Goal: Task Accomplishment & Management: Use online tool/utility

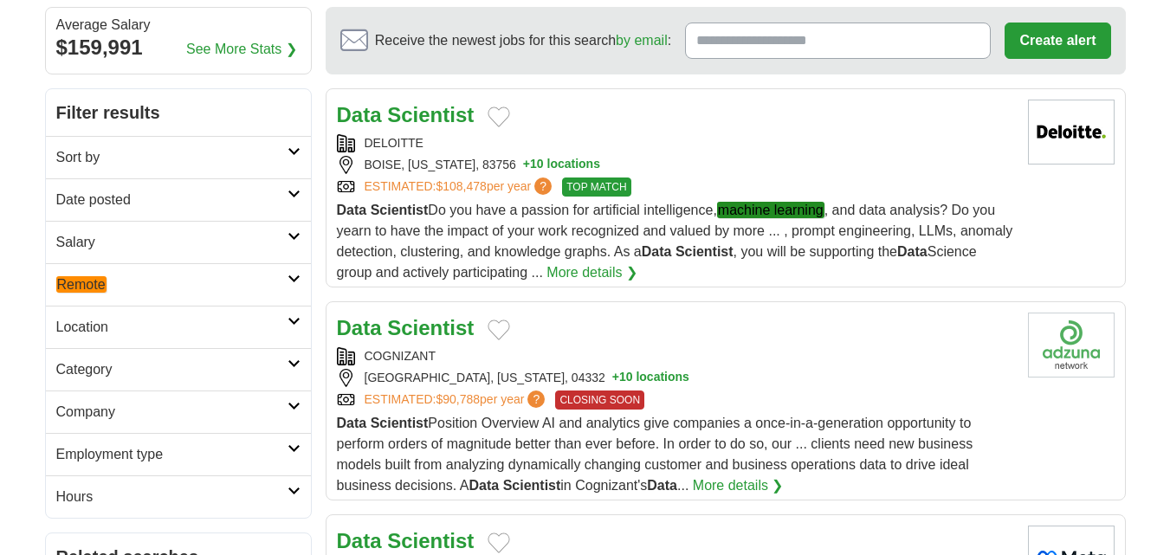
scroll to position [173, 0]
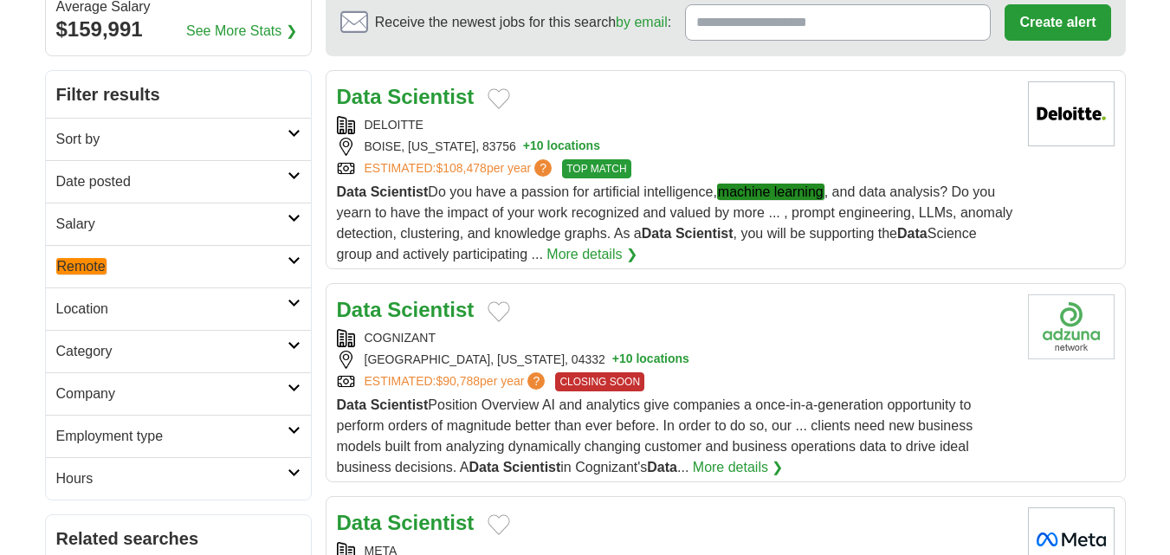
click at [170, 194] on link "Date posted" at bounding box center [178, 181] width 265 height 42
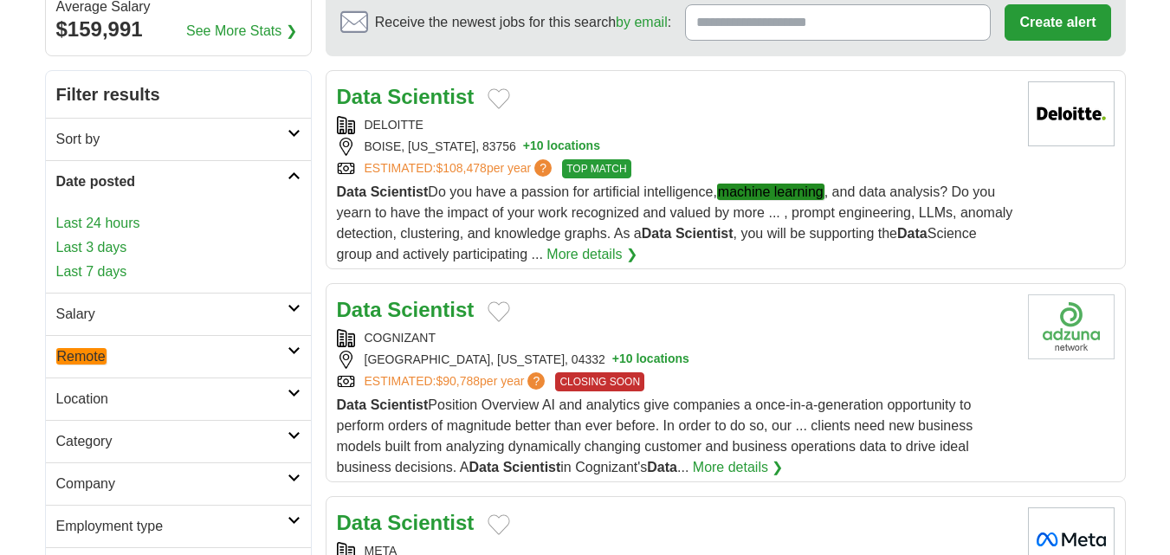
click at [118, 229] on link "Last 24 hours" at bounding box center [178, 223] width 244 height 21
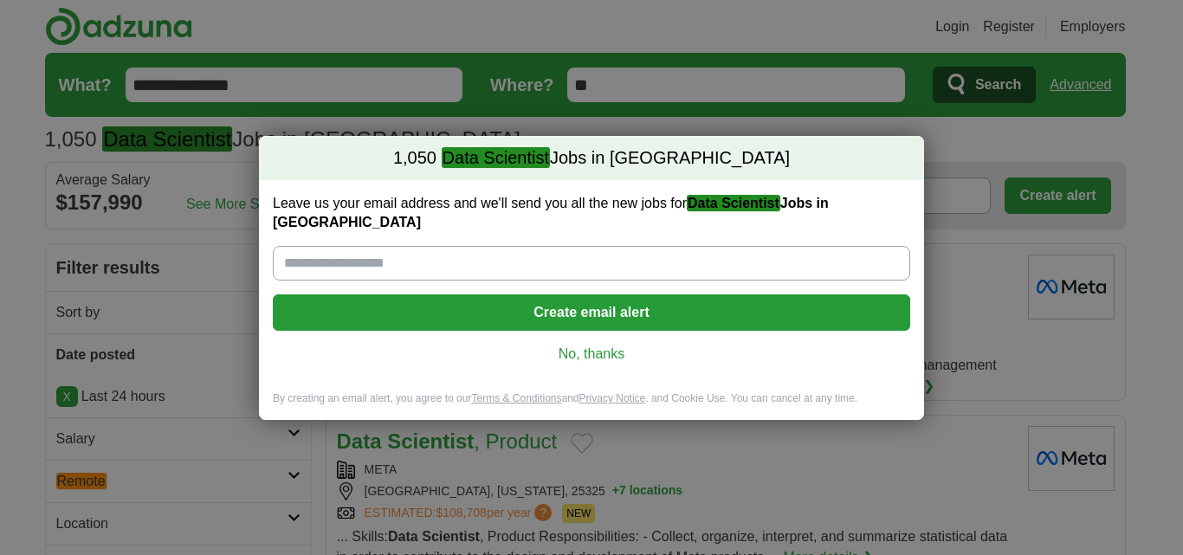
click at [576, 332] on div "Leave us your email address and we'll send you all the new jobs for Data Scient…" at bounding box center [591, 285] width 665 height 211
click at [561, 345] on link "No, thanks" at bounding box center [592, 354] width 610 height 19
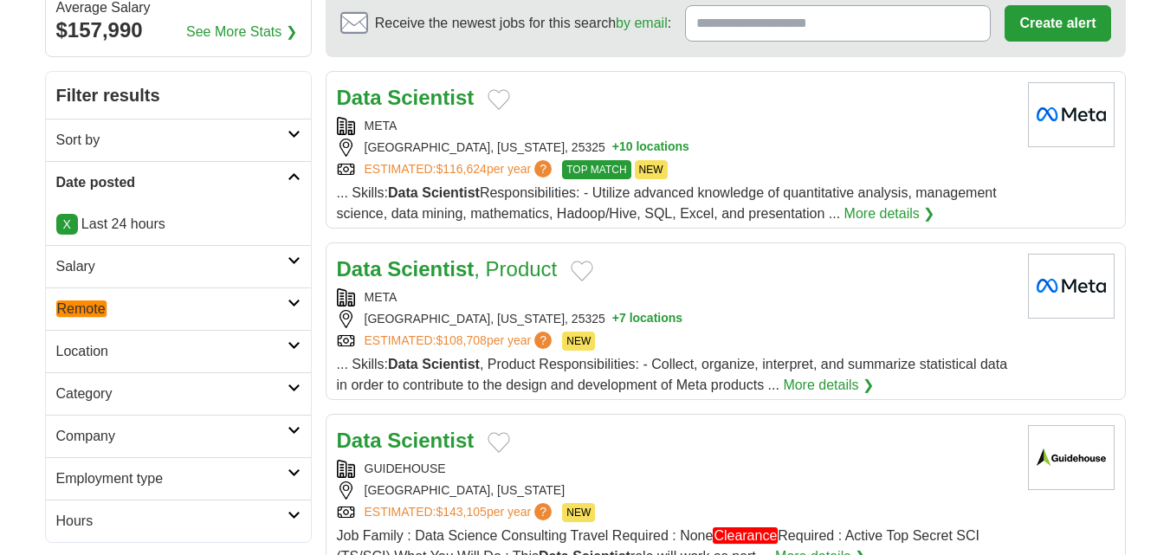
scroll to position [173, 0]
click at [64, 220] on link "X" at bounding box center [67, 223] width 22 height 21
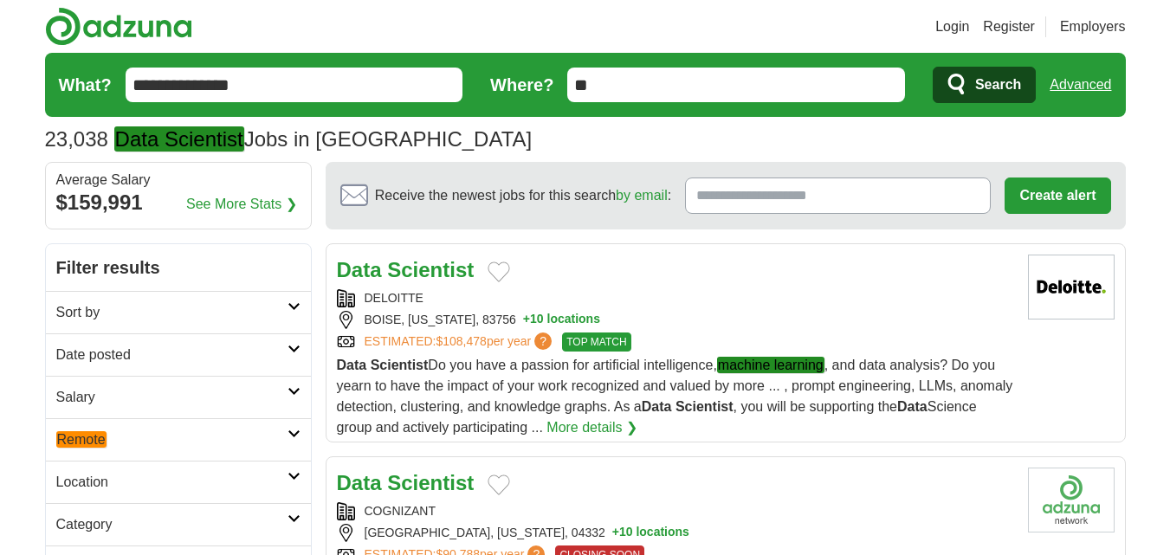
click at [144, 352] on h2 "Date posted" at bounding box center [171, 355] width 231 height 21
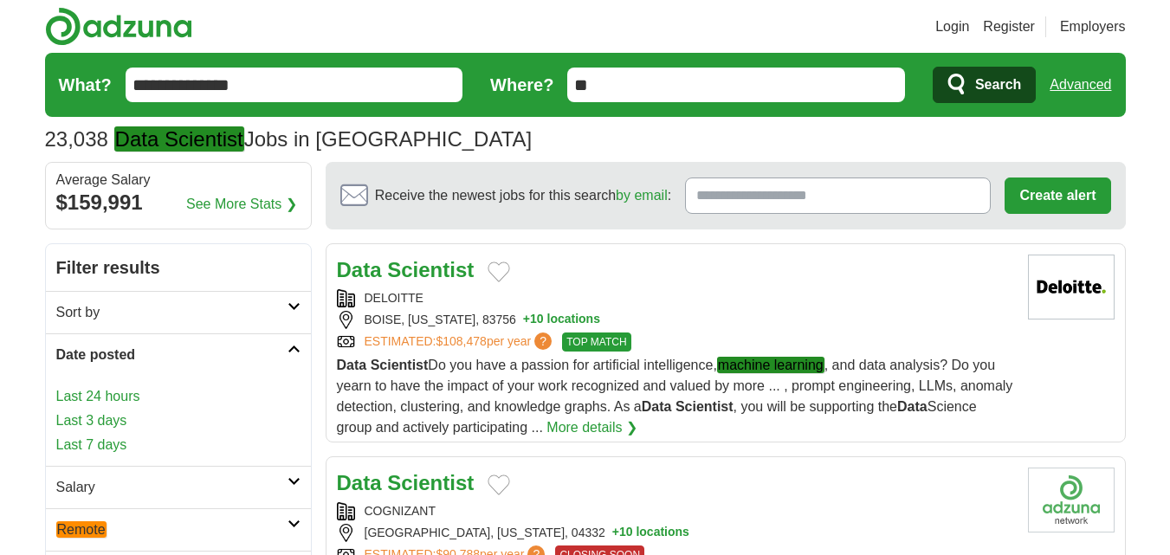
click at [101, 415] on link "Last 3 days" at bounding box center [178, 420] width 244 height 21
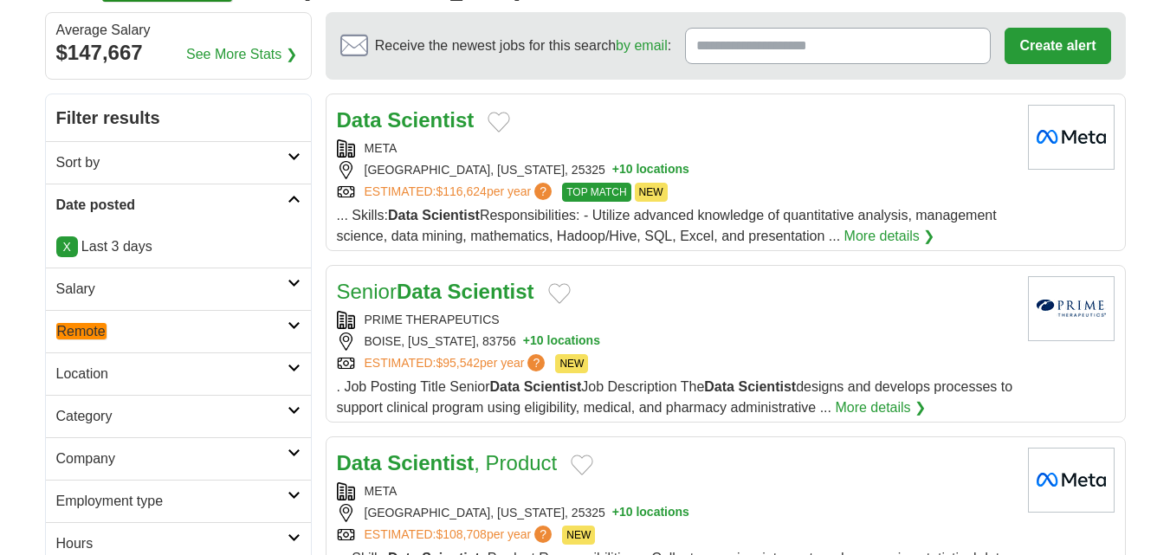
scroll to position [173, 0]
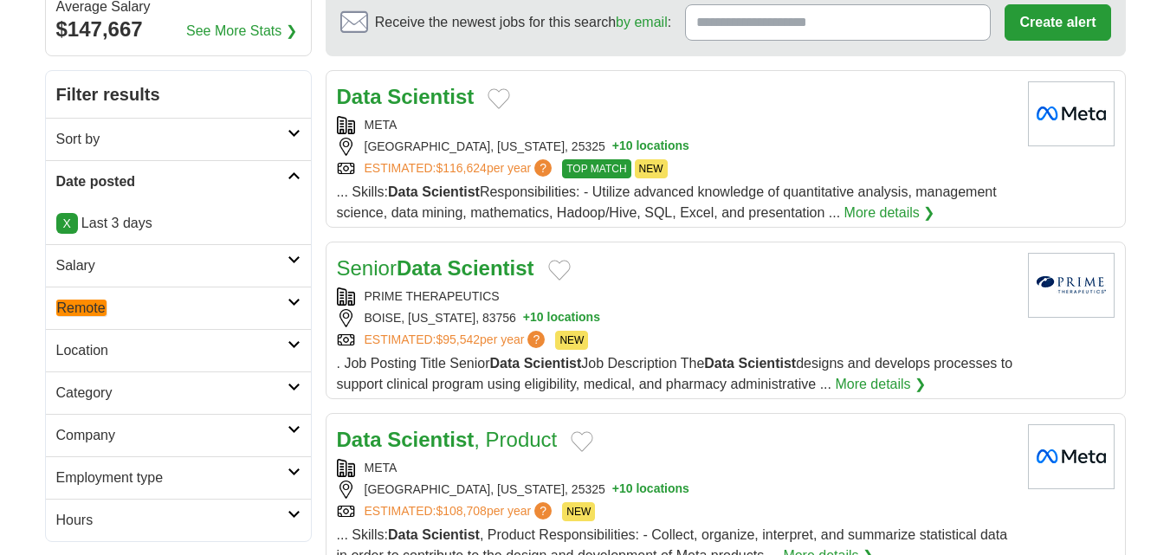
click at [104, 308] on em "Remote" at bounding box center [81, 308] width 50 height 16
click at [96, 348] on em "Remote" at bounding box center [81, 349] width 50 height 16
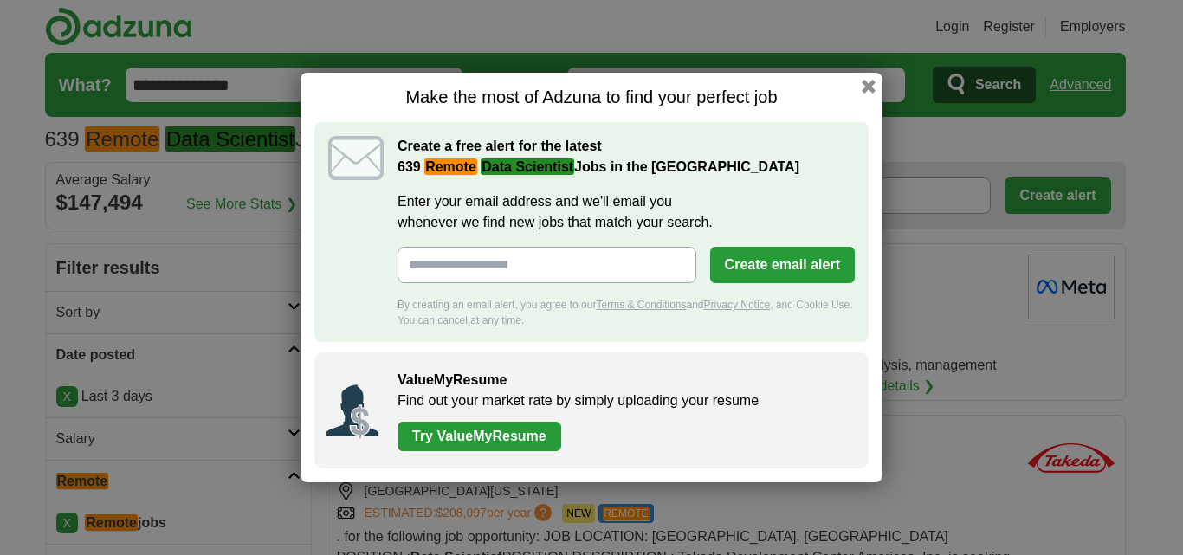
click at [956, 344] on div "Make the most of Adzuna to find your perfect job Create a free alert for the la…" at bounding box center [591, 277] width 1183 height 555
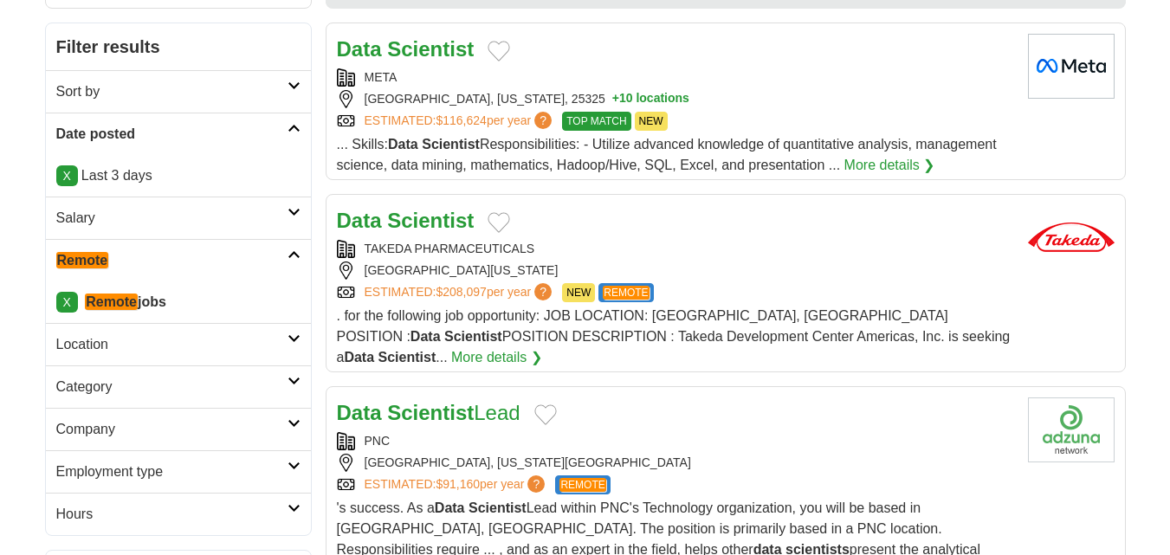
scroll to position [346, 0]
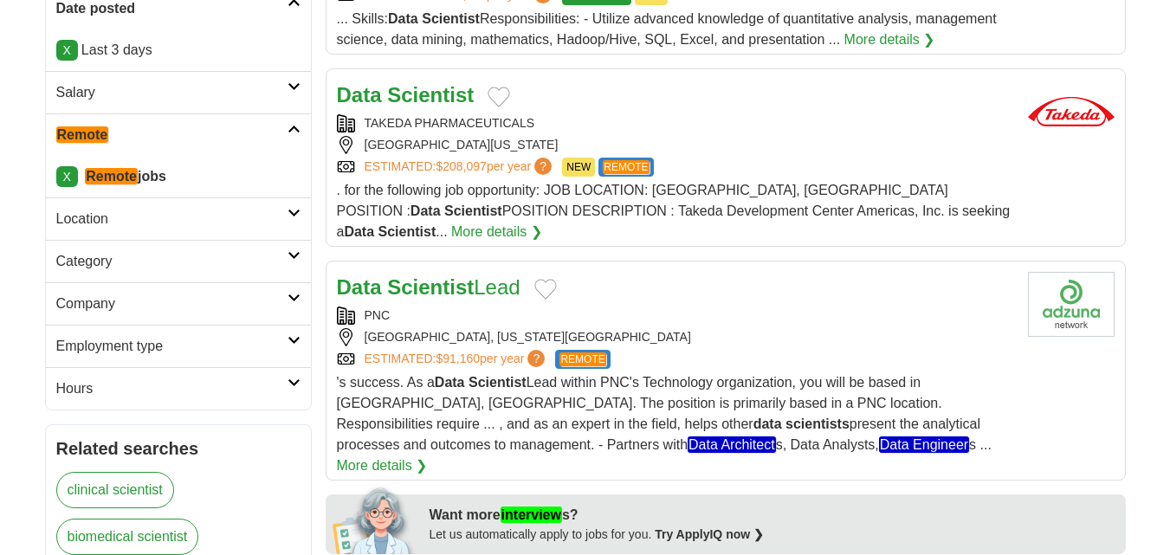
click at [584, 93] on div "Data Scientist" at bounding box center [675, 95] width 677 height 31
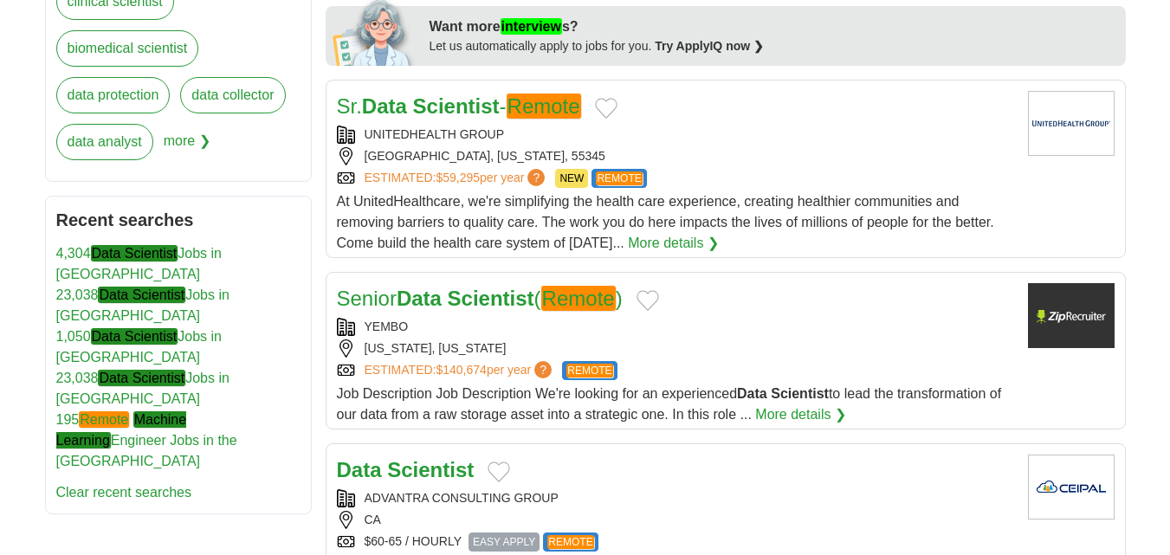
scroll to position [866, 0]
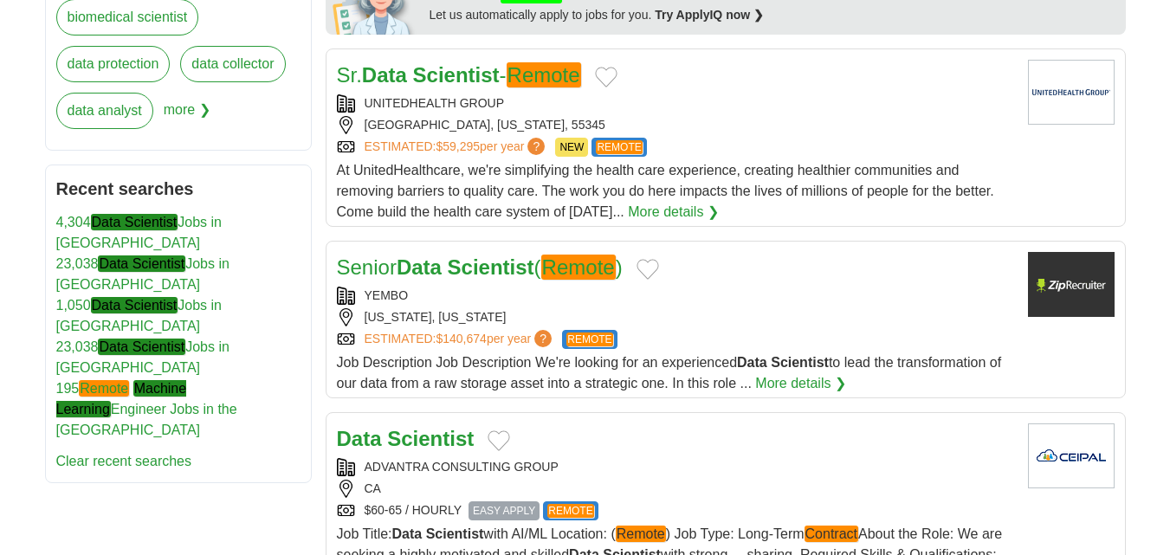
click at [713, 308] on div "[US_STATE], [US_STATE]" at bounding box center [675, 317] width 677 height 18
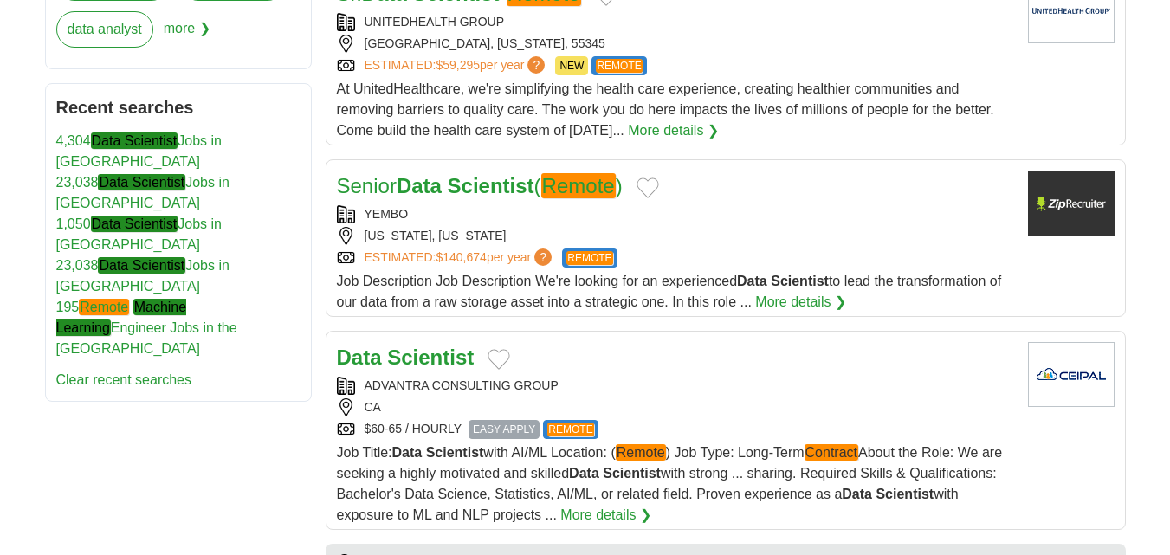
scroll to position [1039, 0]
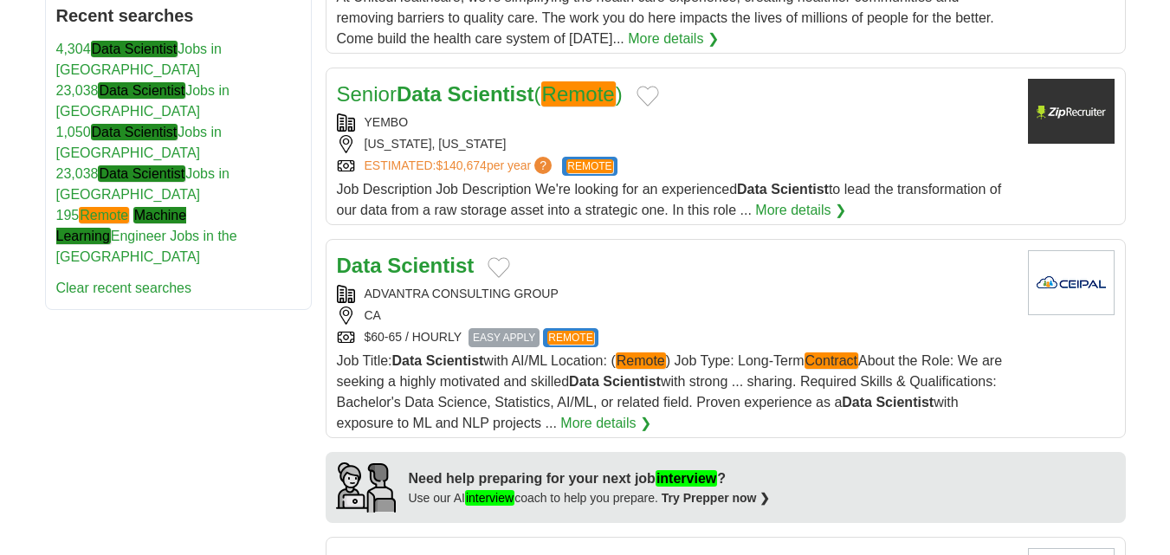
click at [679, 285] on div "ADVANTRA CONSULTING GROUP" at bounding box center [675, 294] width 677 height 18
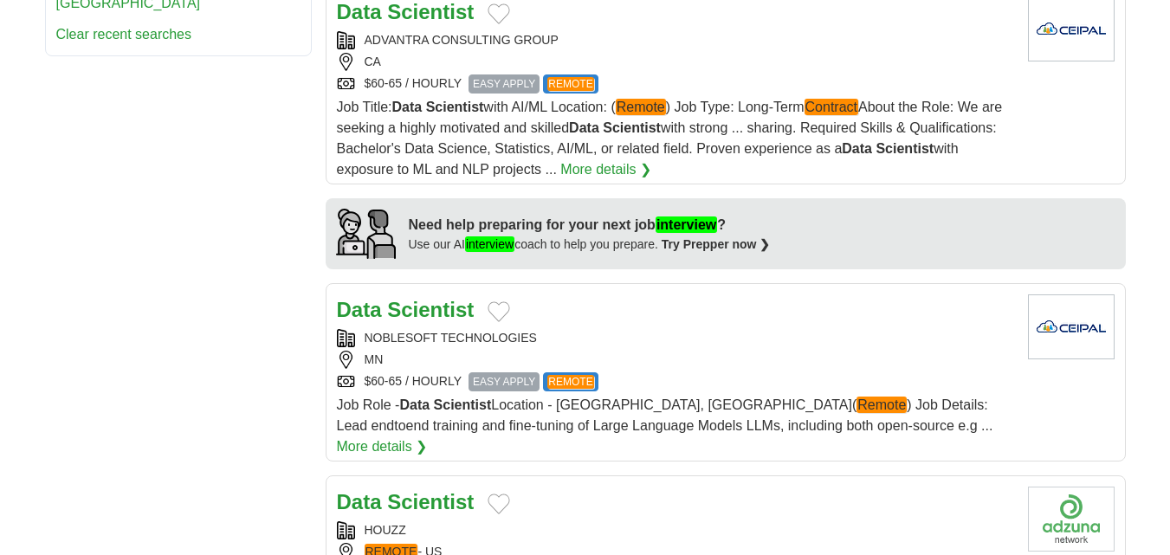
scroll to position [1385, 0]
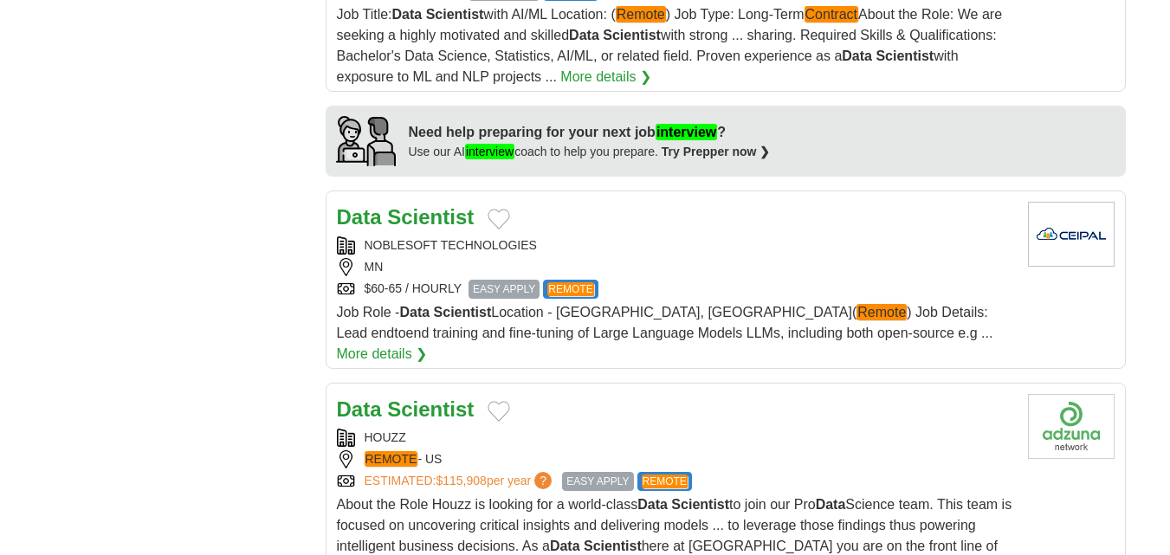
click at [689, 236] on div "NOBLESOFT TECHNOLOGIES" at bounding box center [675, 245] width 677 height 18
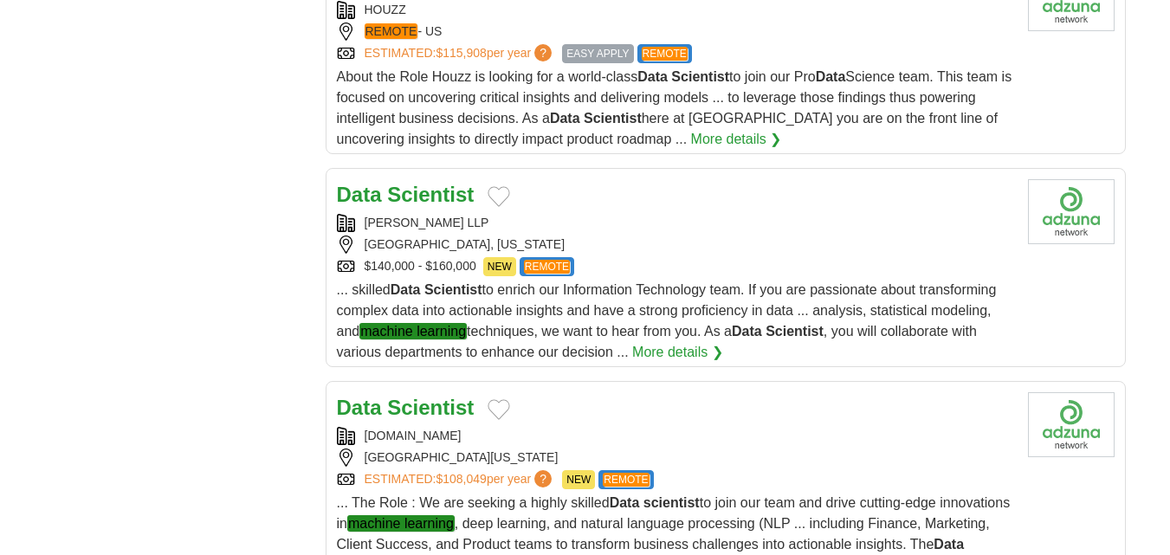
scroll to position [1818, 0]
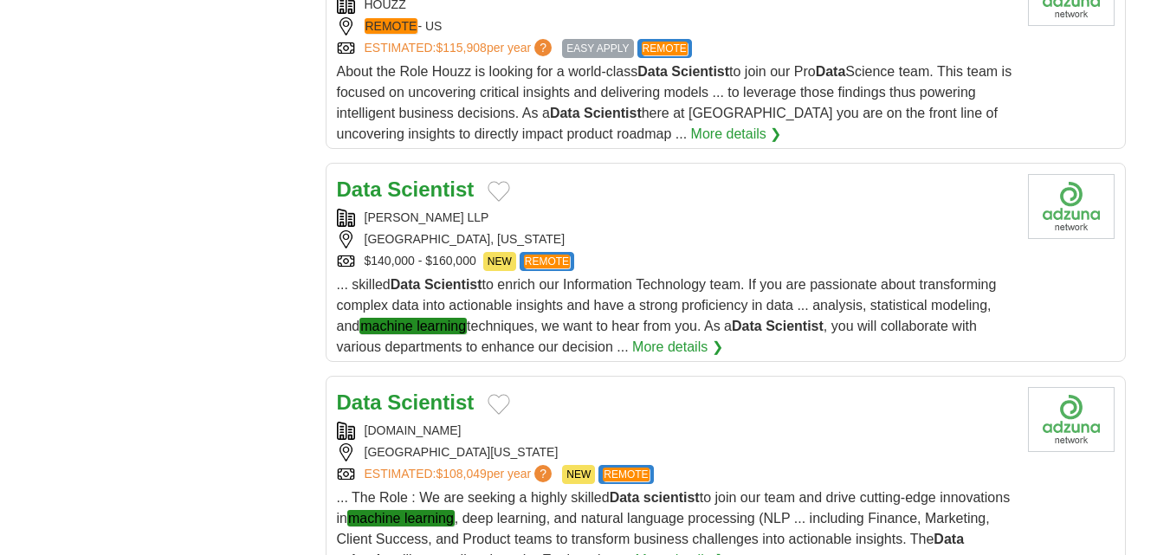
click at [683, 209] on div "BALLARD SPAHR LLP" at bounding box center [675, 218] width 677 height 18
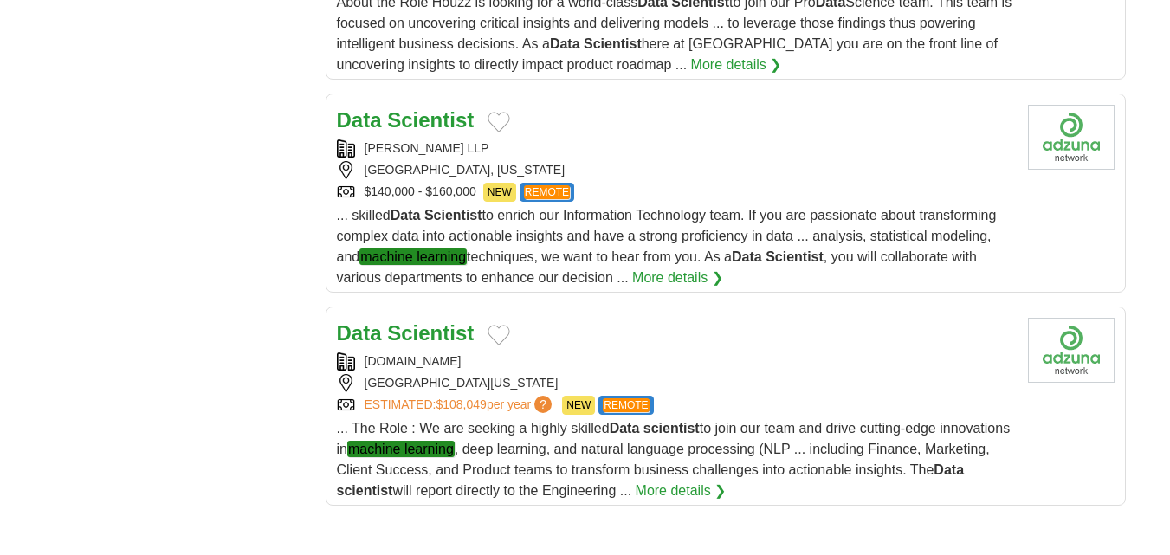
scroll to position [1992, 0]
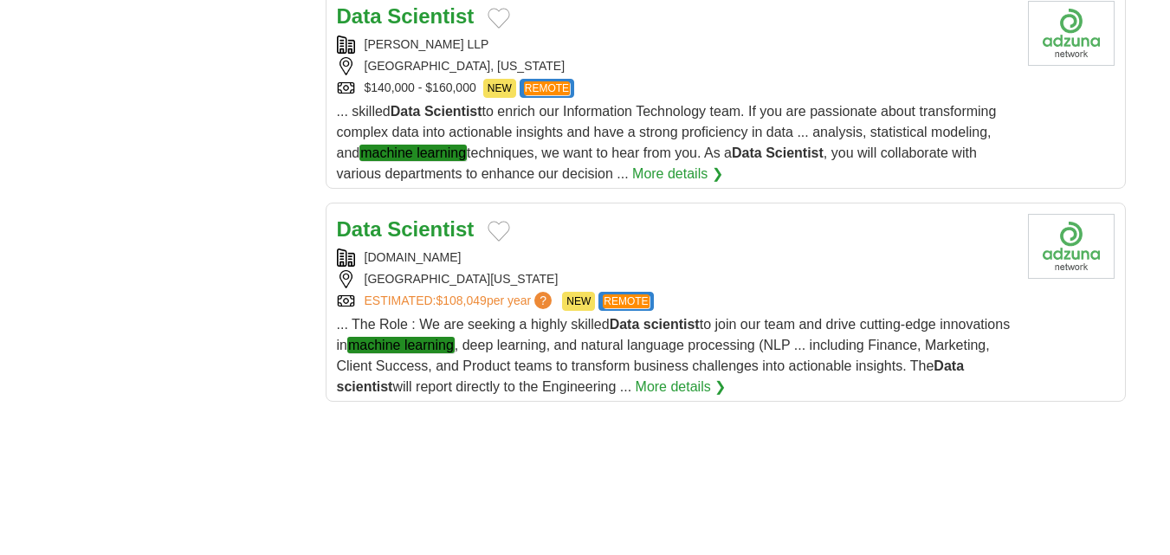
click at [645, 214] on div "Data Scientist REV.IO ATLANTA, GEORGIA, 30305 ESTIMATED: $108,049 per year ? NE…" at bounding box center [675, 306] width 677 height 184
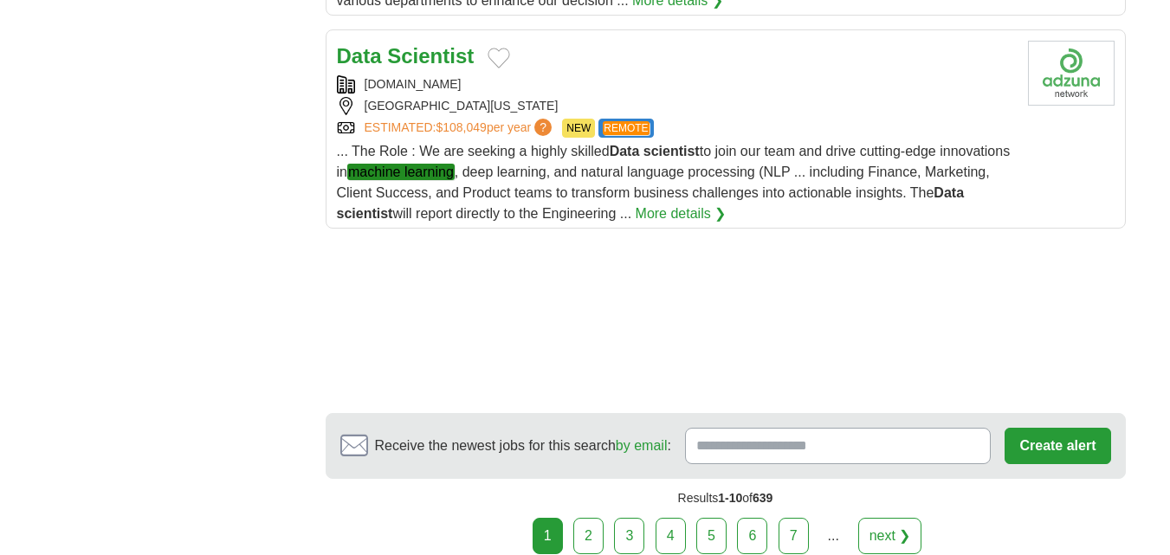
scroll to position [2450, 0]
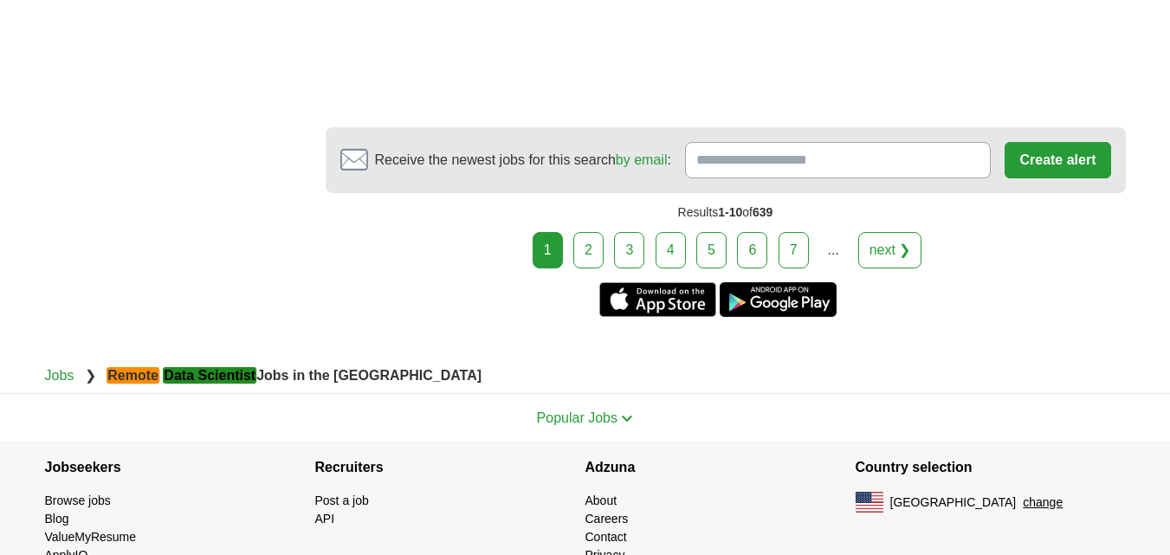
click at [583, 232] on link "2" at bounding box center [588, 250] width 30 height 36
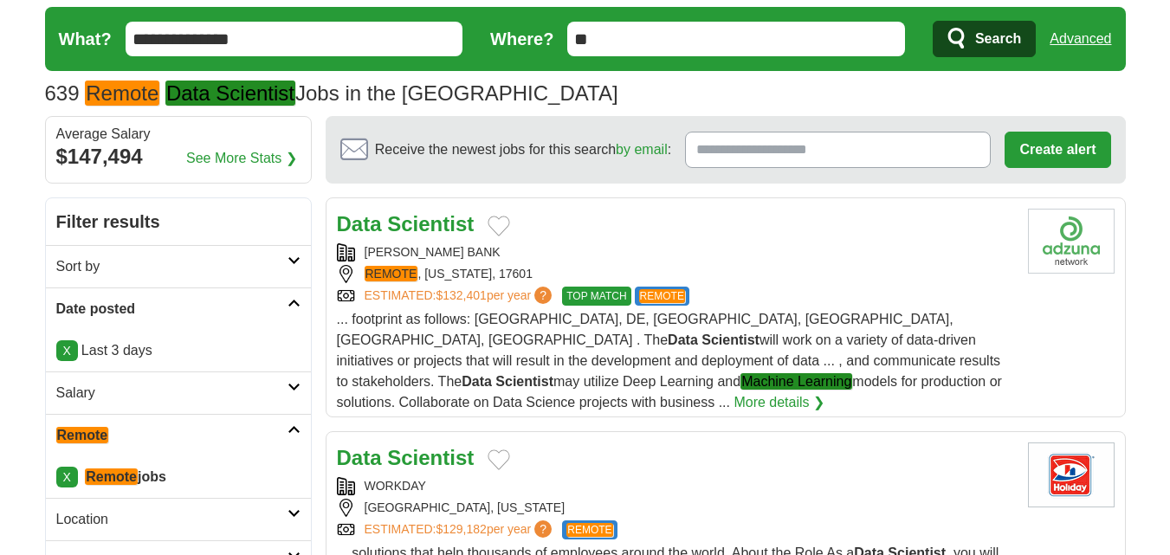
scroll to position [87, 0]
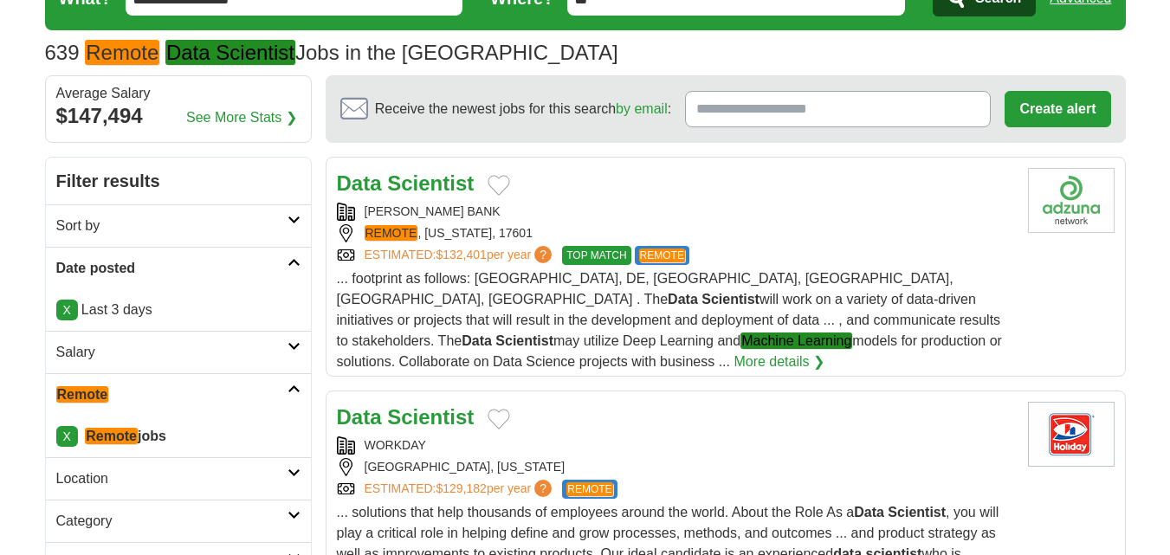
click at [622, 197] on div "Data Scientist" at bounding box center [675, 183] width 677 height 31
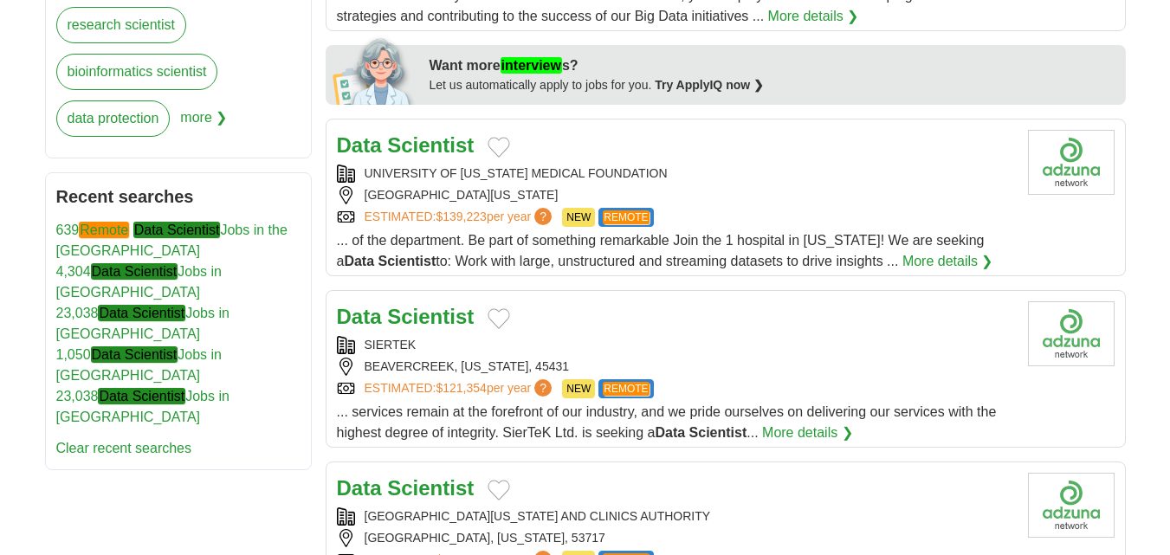
scroll to position [866, 0]
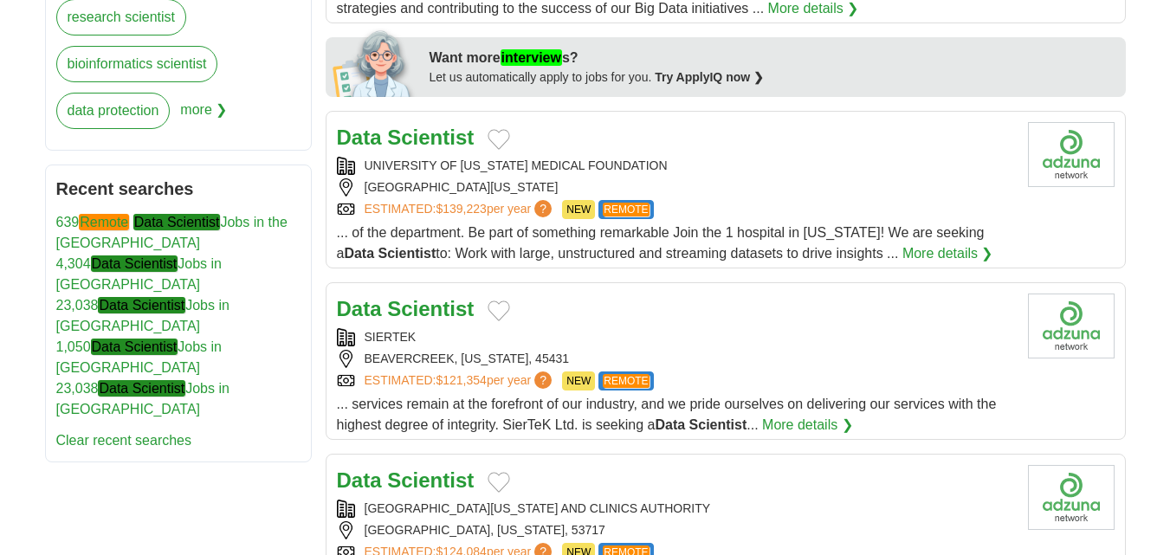
click at [812, 178] on div "MADISON WISCONSIN 53701" at bounding box center [675, 187] width 677 height 18
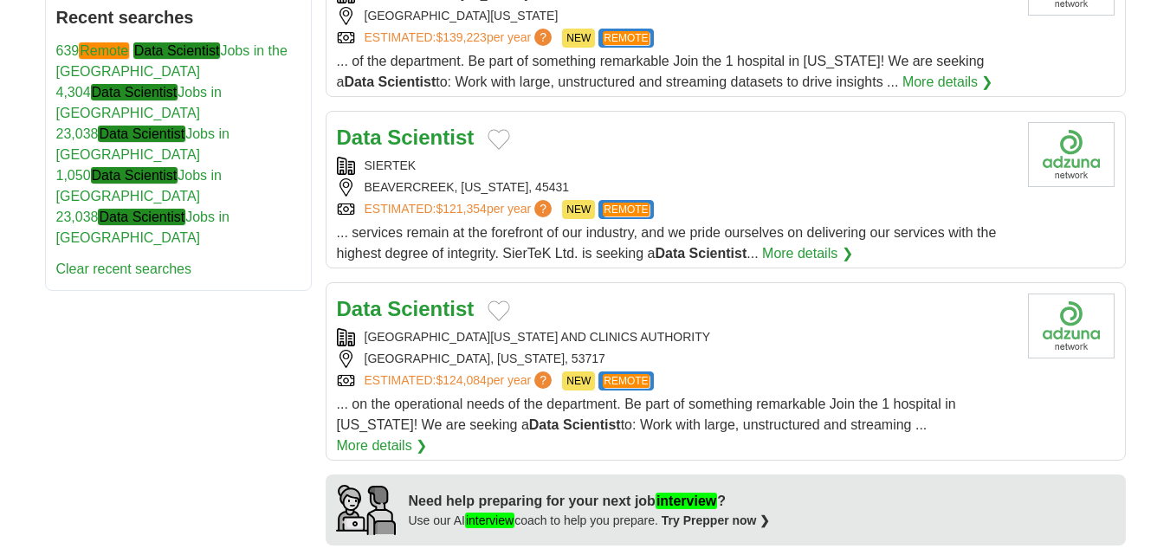
scroll to position [1039, 0]
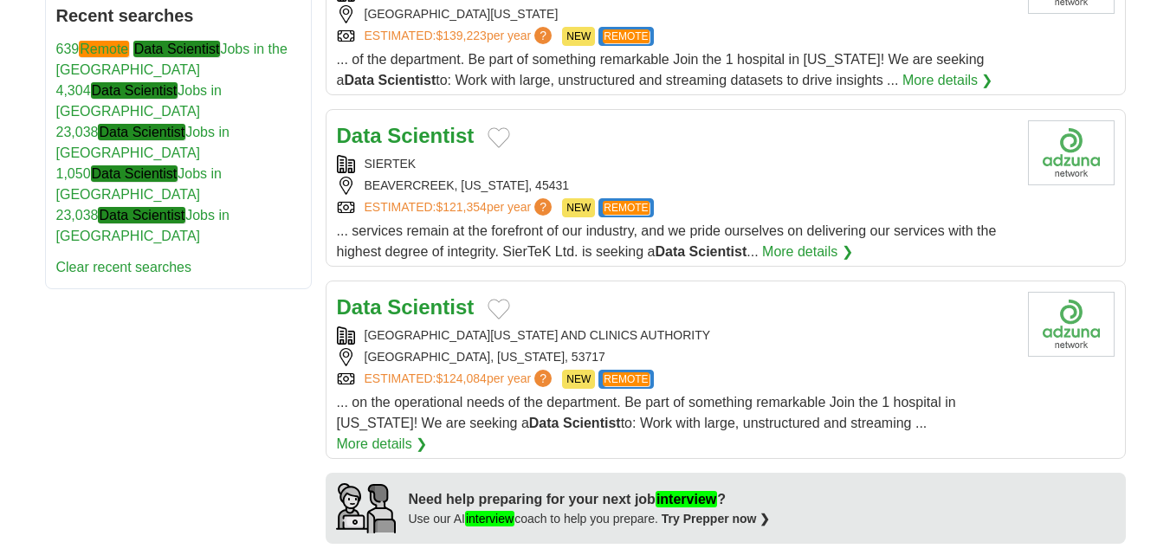
click at [670, 155] on div "SIERTEK" at bounding box center [675, 164] width 677 height 18
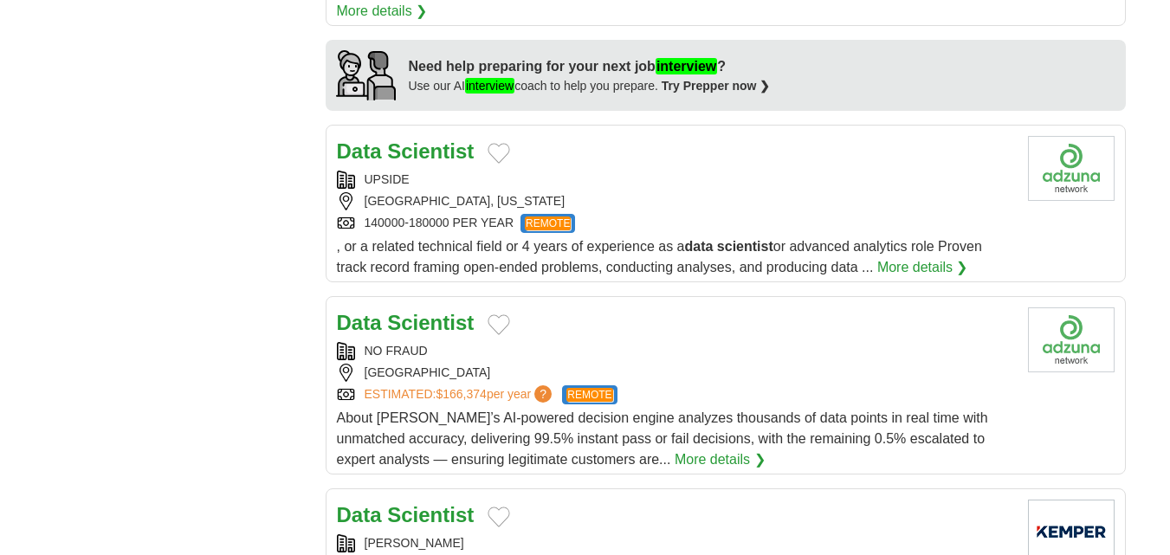
click at [778, 171] on div "UPSIDE AUSTIN, TEXAS 140000-180000 PER YEAR REMOTE" at bounding box center [675, 202] width 677 height 62
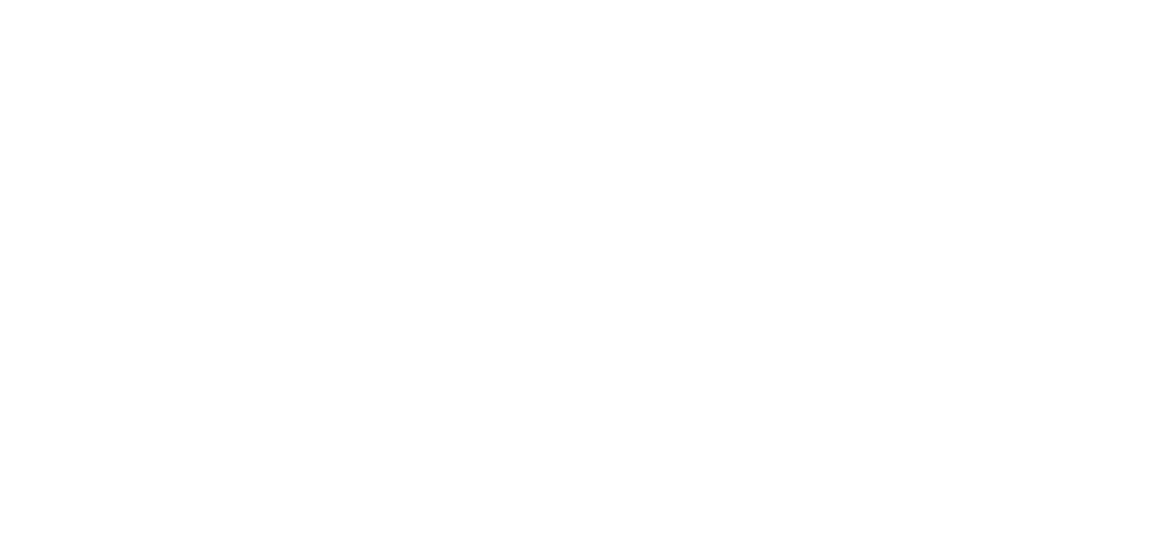
scroll to position [3031, 0]
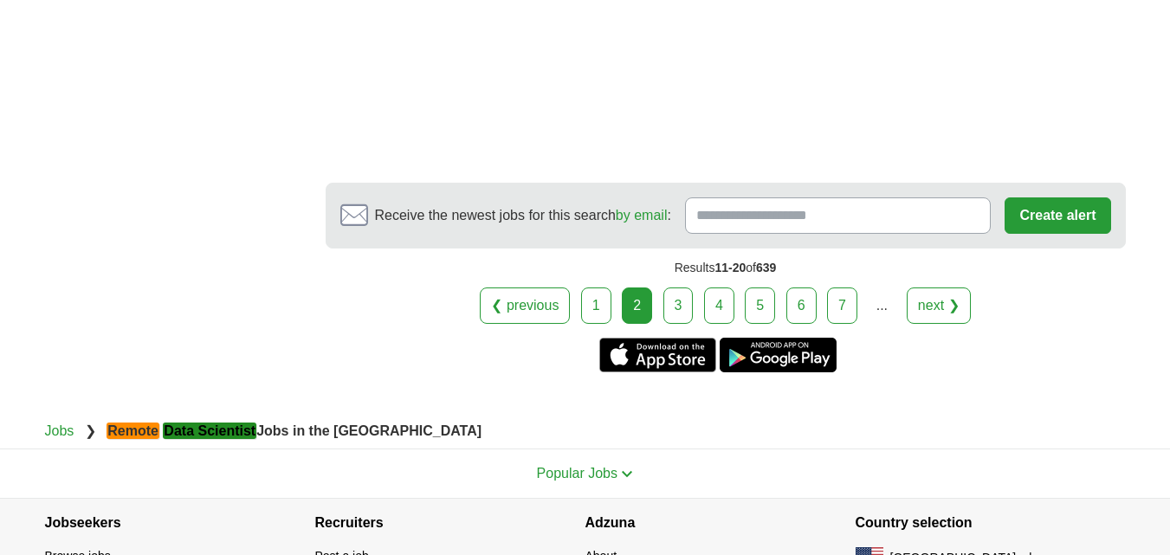
click at [684, 287] on link "3" at bounding box center [678, 305] width 30 height 36
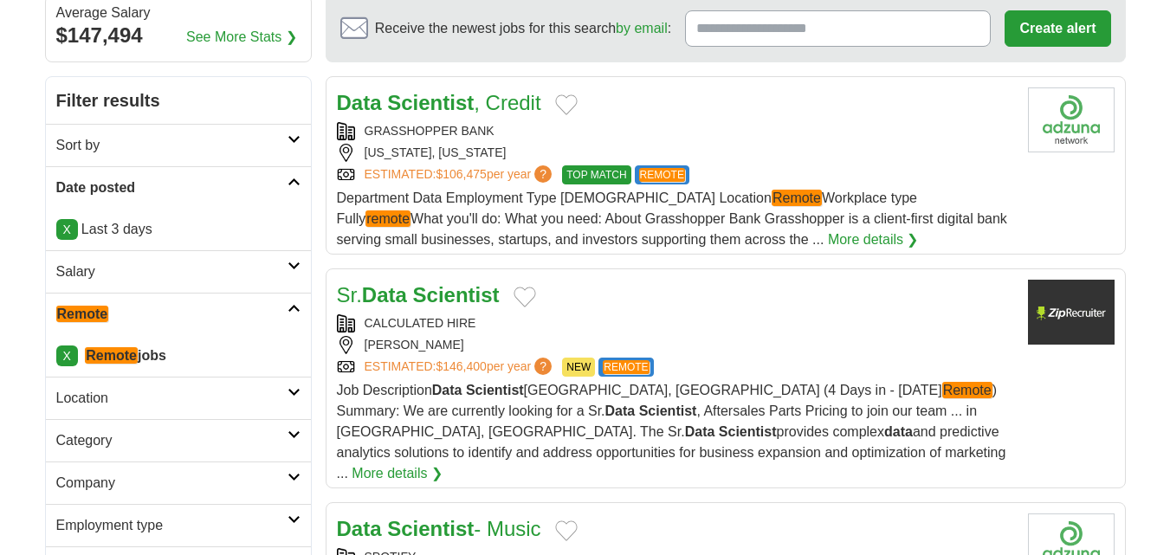
scroll to position [173, 0]
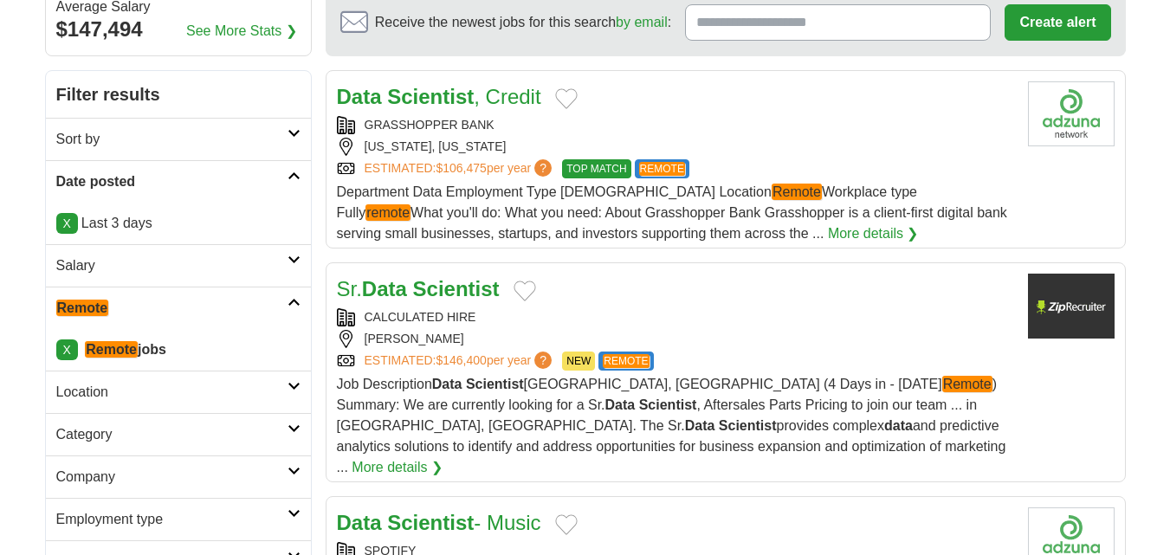
click at [610, 122] on div "GRASSHOPPER BANK" at bounding box center [675, 125] width 677 height 18
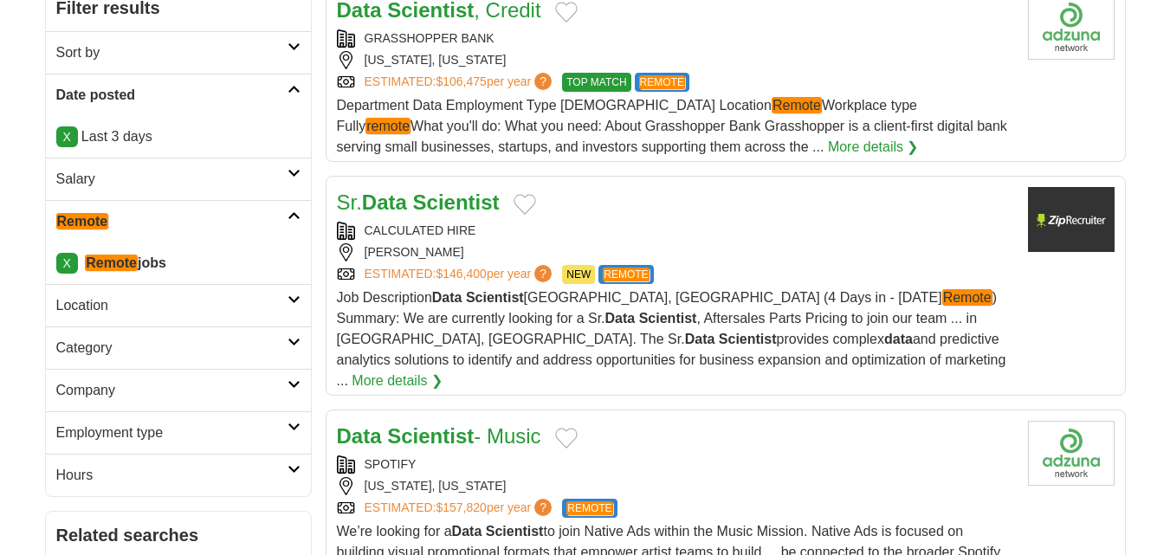
scroll to position [346, 0]
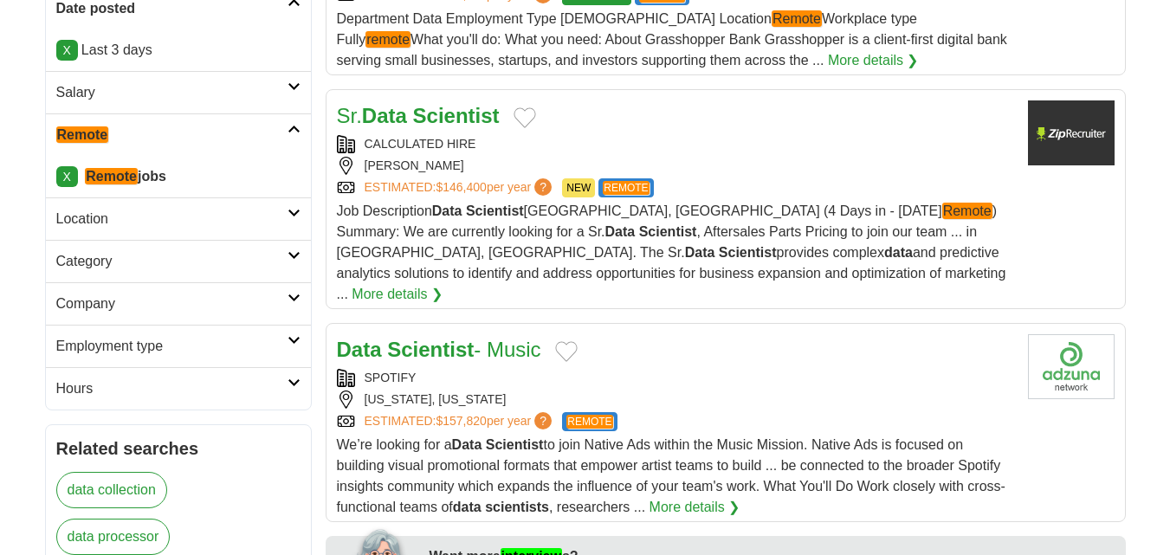
click at [613, 137] on div "CALCULATED HIRE" at bounding box center [675, 144] width 677 height 18
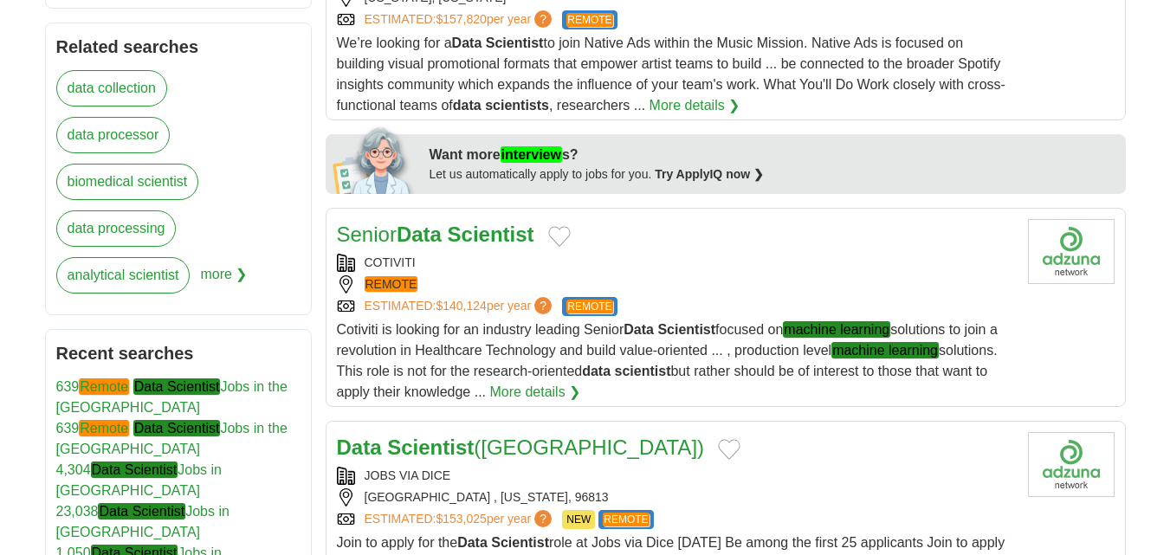
scroll to position [779, 0]
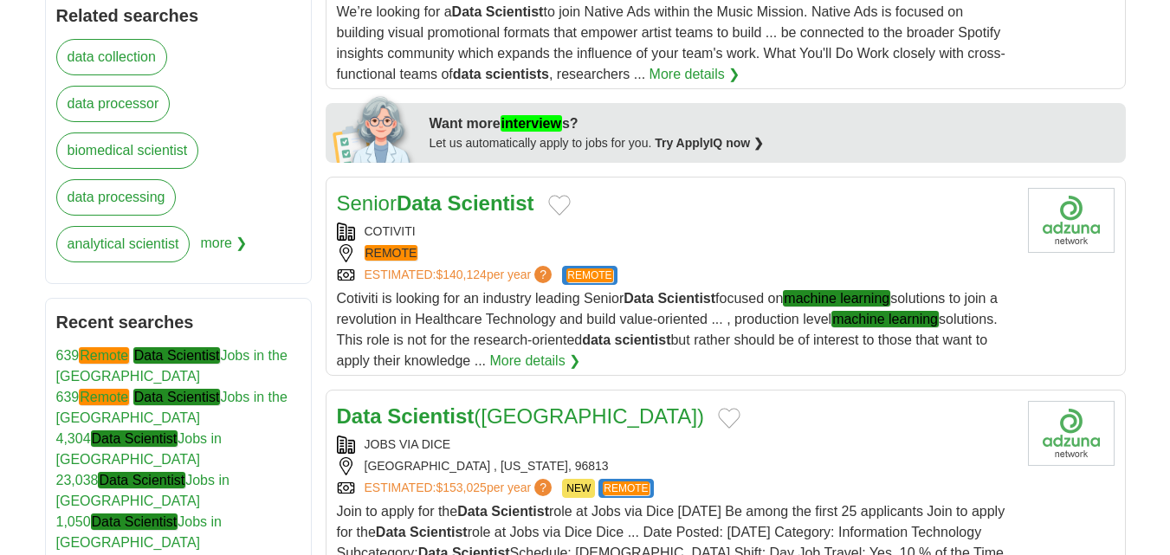
click at [630, 223] on div "COTIVITI" at bounding box center [675, 232] width 677 height 18
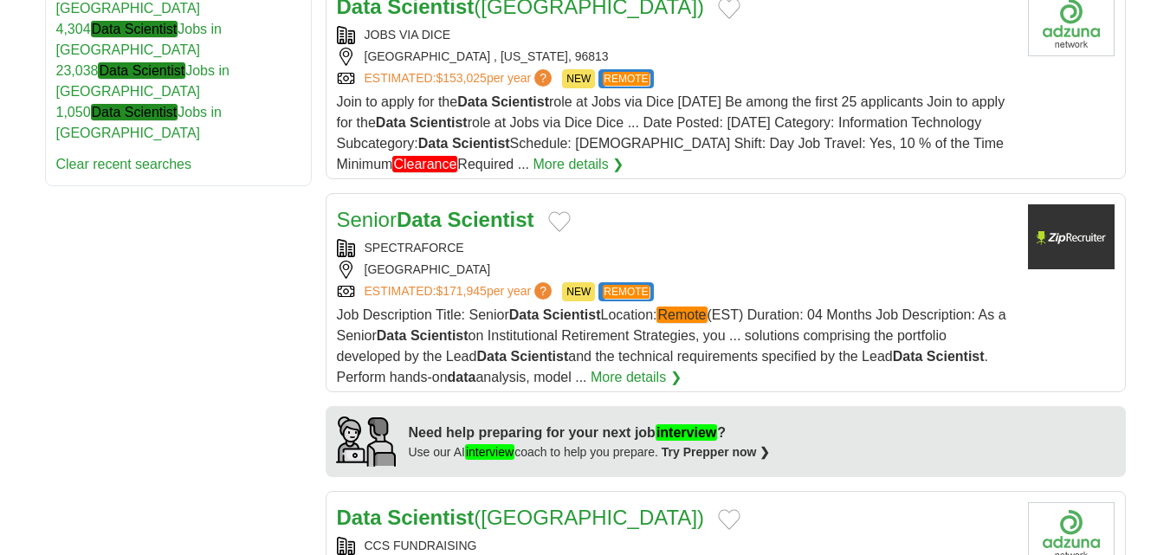
scroll to position [1212, 0]
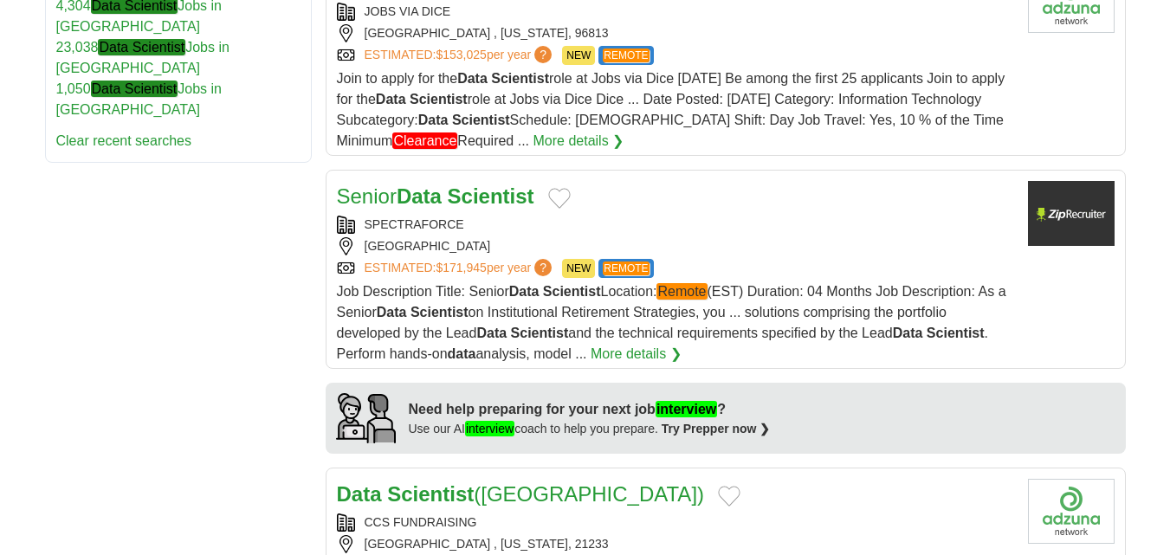
click at [617, 216] on div "SPECTRAFORCE" at bounding box center [675, 225] width 677 height 18
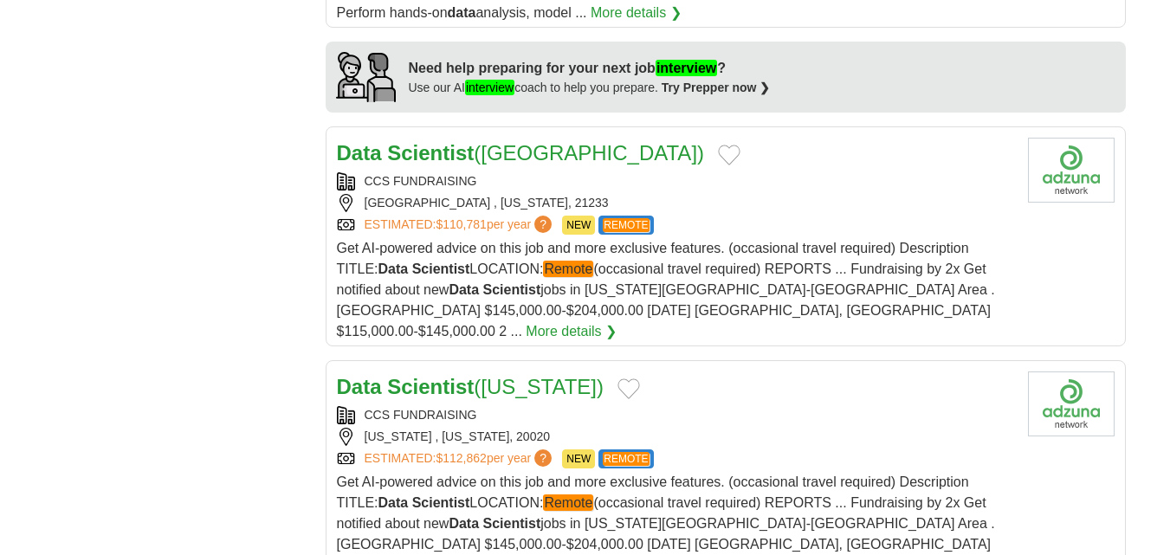
scroll to position [1559, 0]
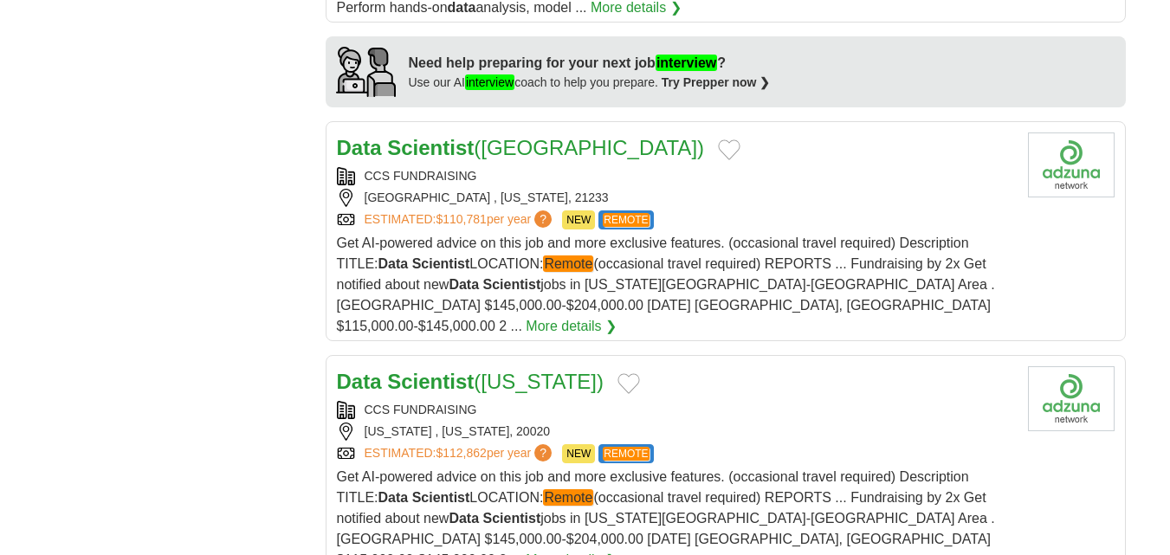
click at [642, 189] on div "[GEOGRAPHIC_DATA] , [US_STATE], 21233" at bounding box center [675, 198] width 677 height 18
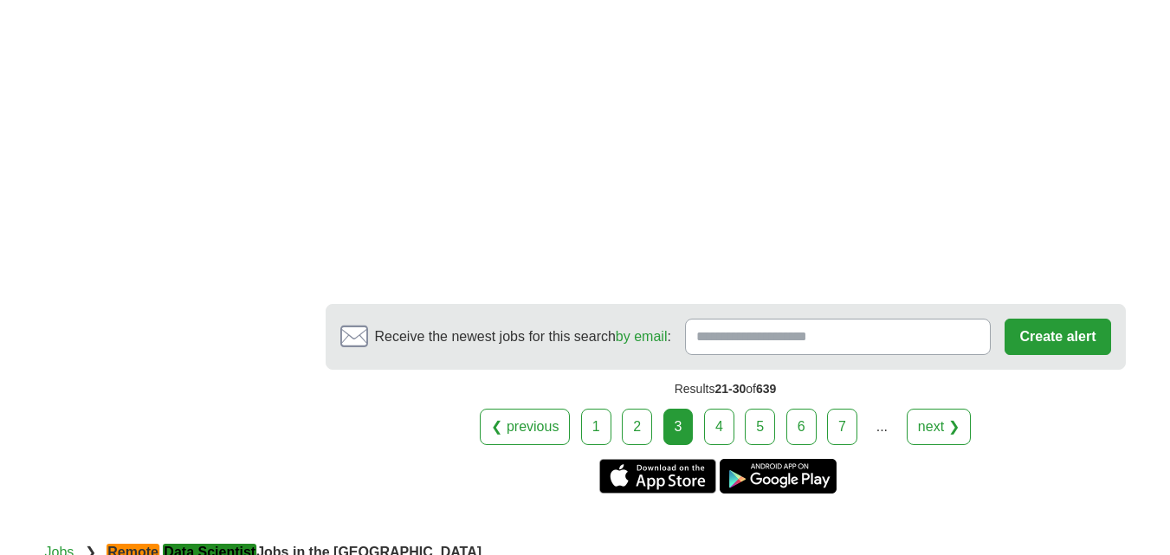
scroll to position [3031, 0]
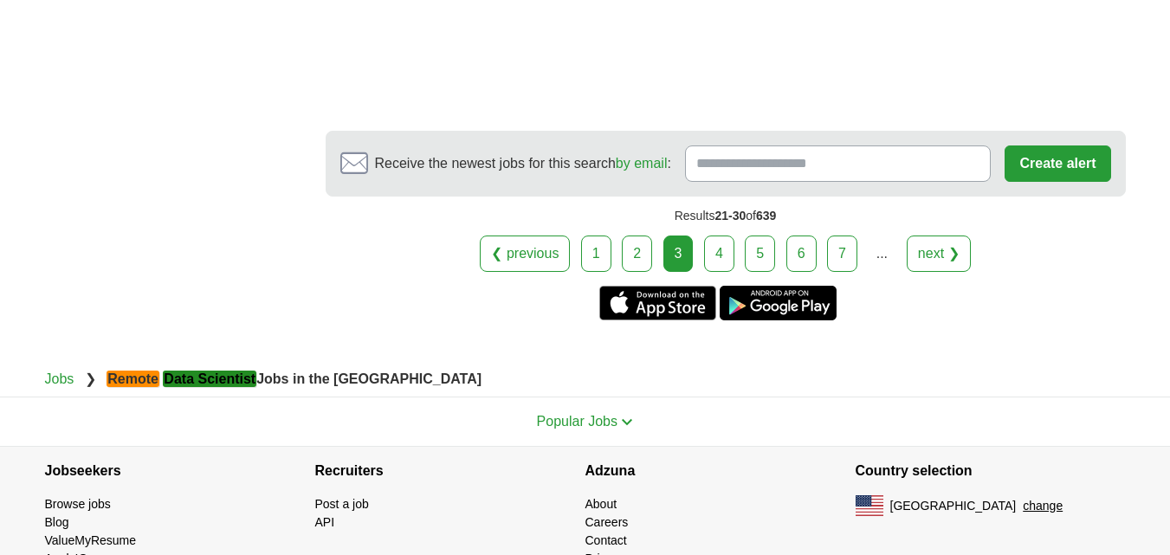
click at [720, 236] on link "4" at bounding box center [719, 254] width 30 height 36
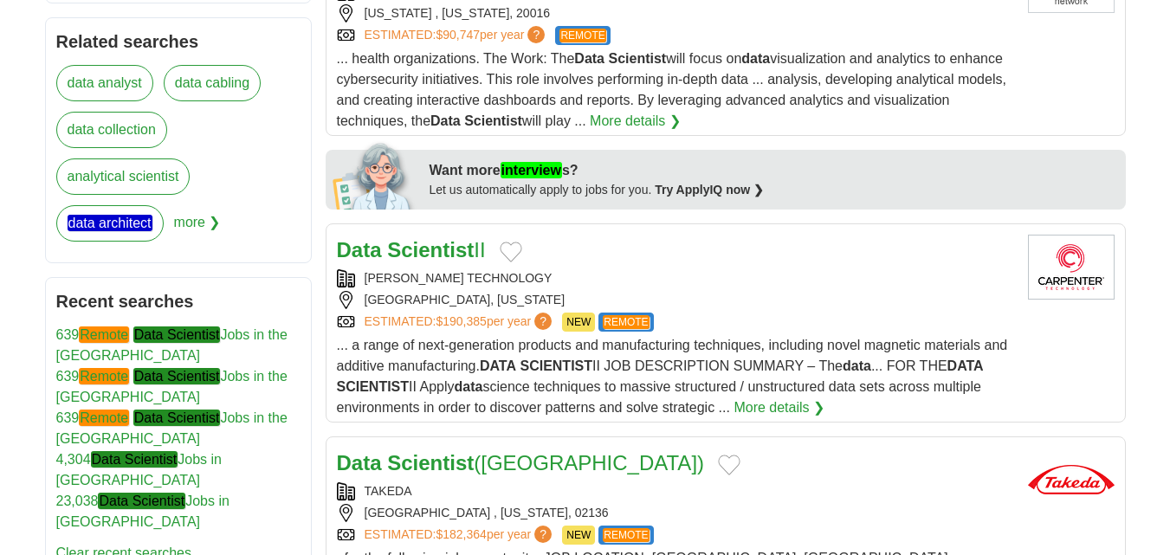
scroll to position [779, 0]
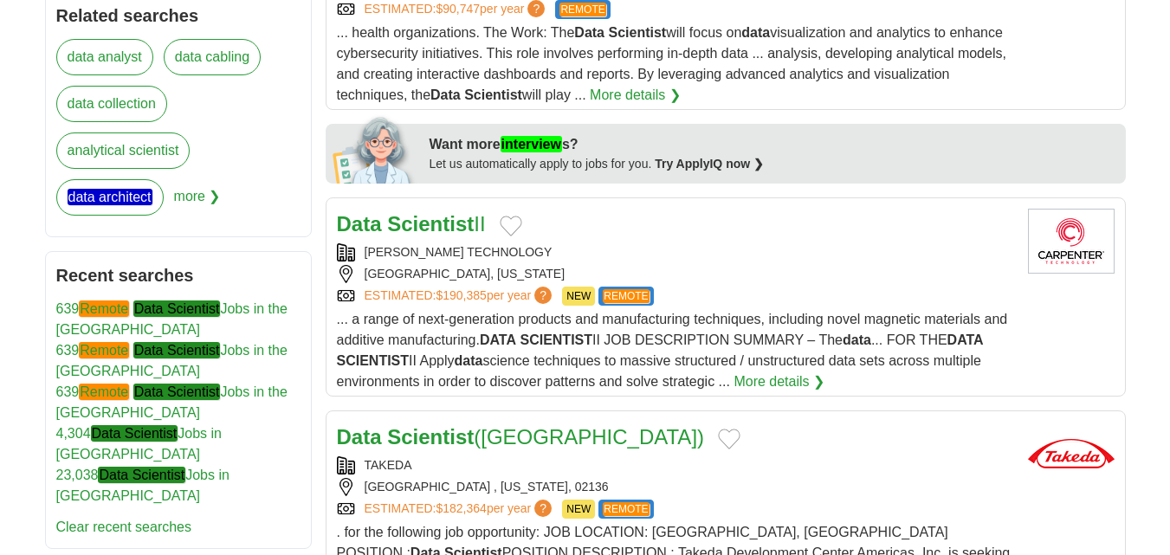
click at [655, 243] on div "CARPENTER TECHNOLOGY" at bounding box center [675, 252] width 677 height 18
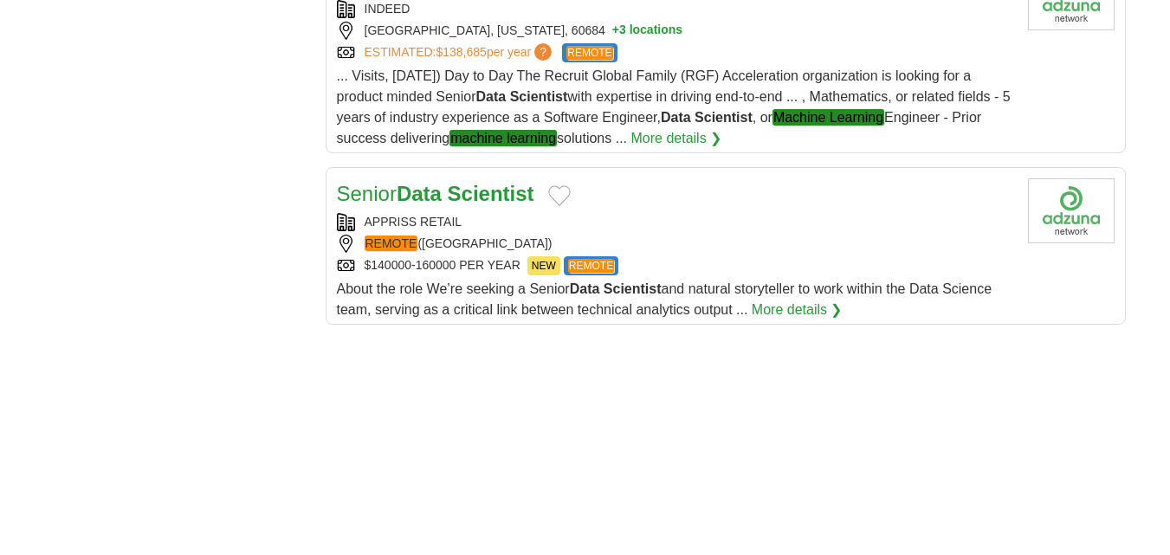
scroll to position [2251, 0]
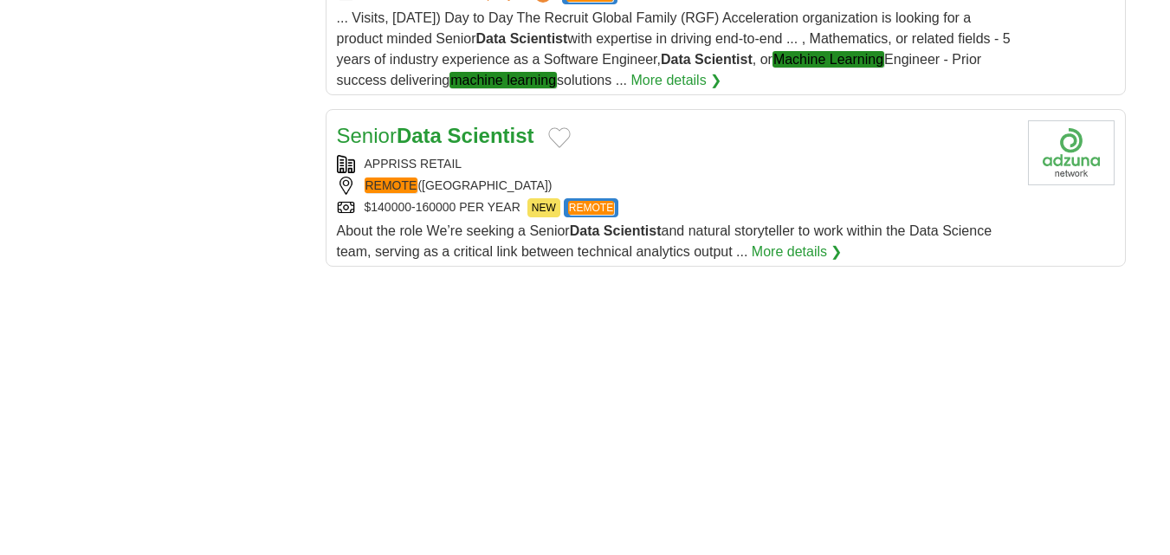
click at [669, 155] on div "APPRISS RETAIL" at bounding box center [675, 164] width 677 height 18
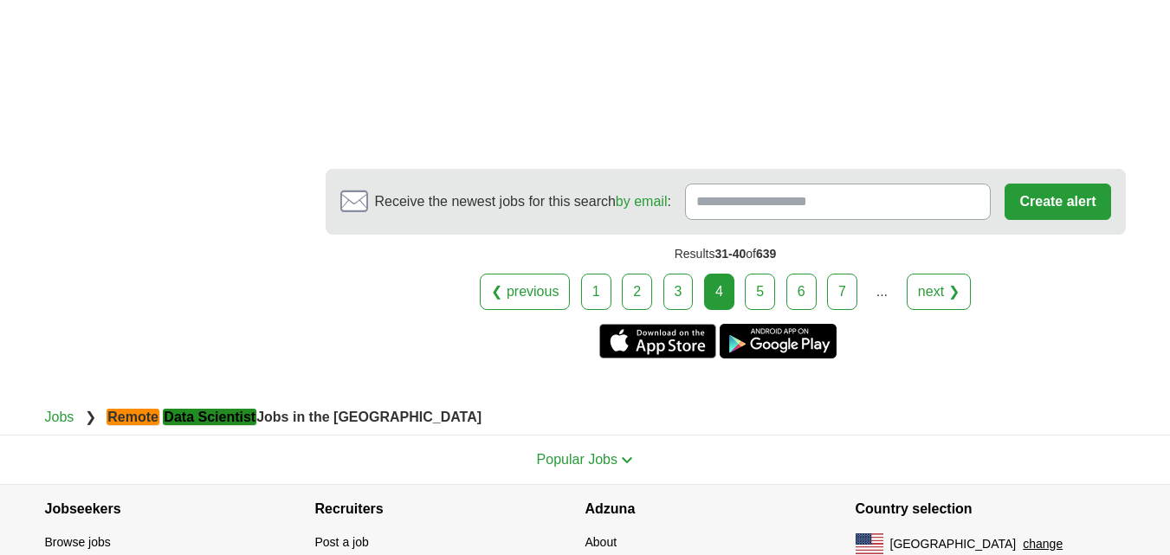
scroll to position [3332, 0]
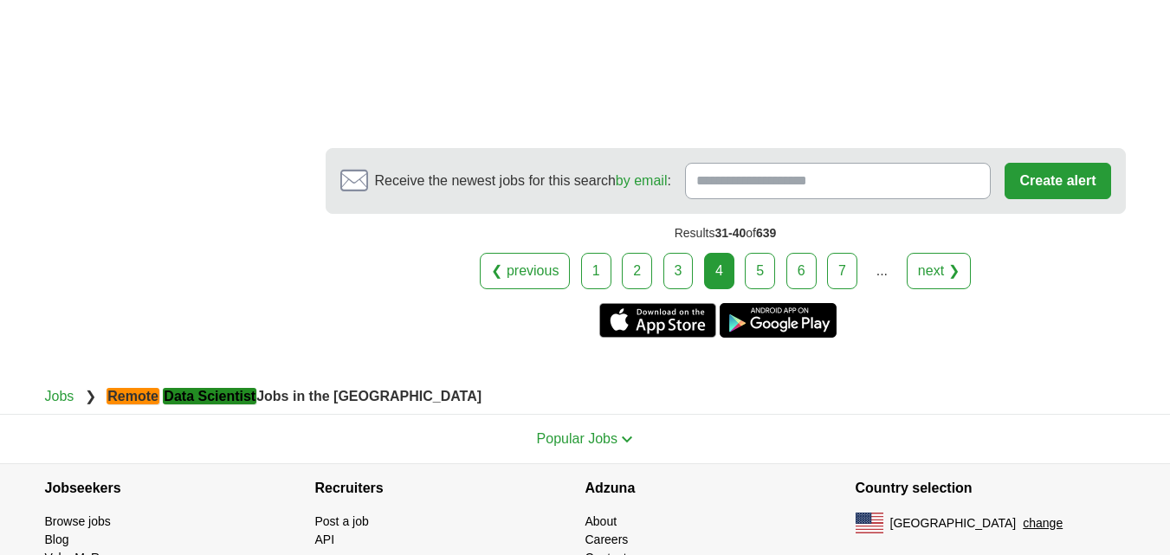
click at [775, 253] on link "5" at bounding box center [760, 271] width 30 height 36
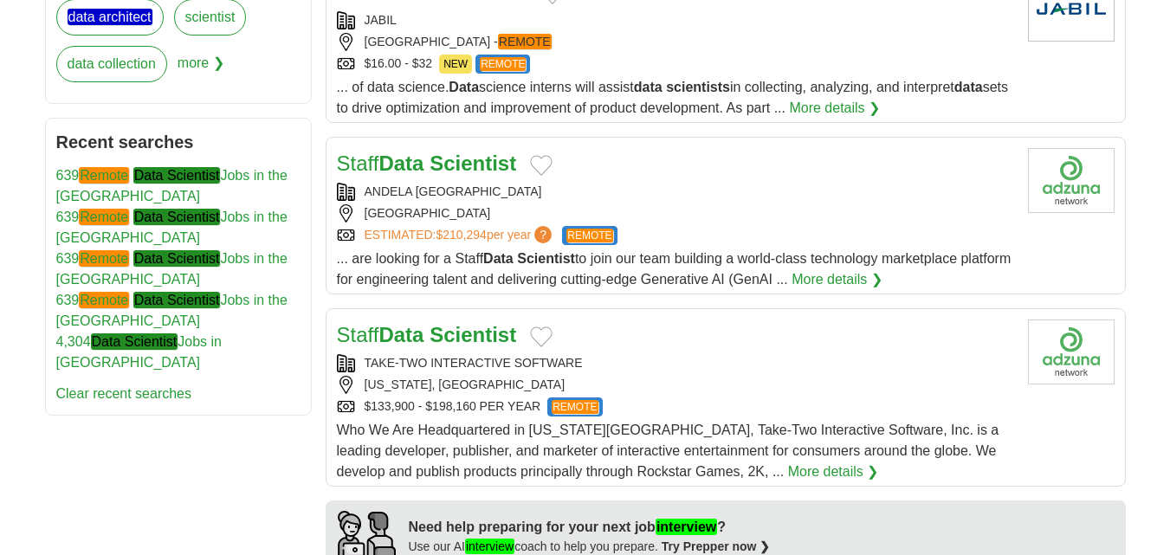
scroll to position [1039, 0]
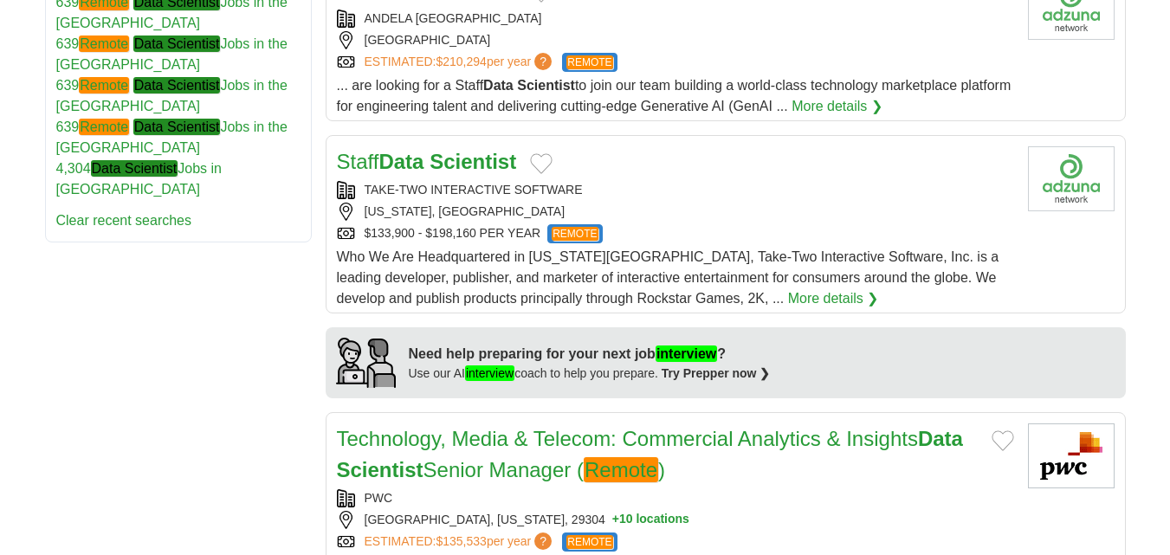
click at [691, 224] on div "$133,900 - $198,160 PER YEAR REMOTE" at bounding box center [675, 233] width 677 height 19
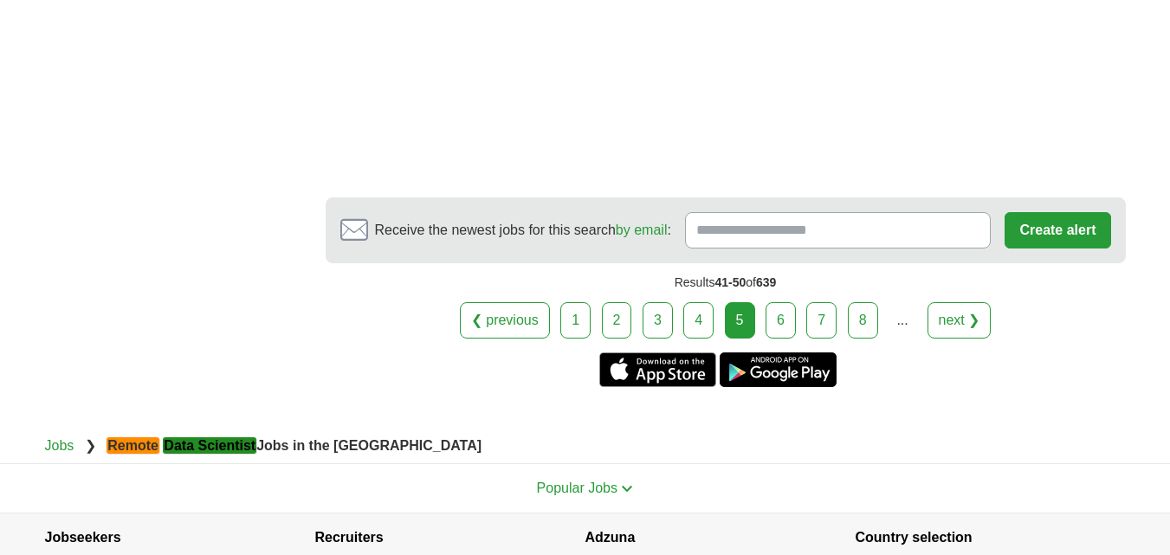
scroll to position [3161, 0]
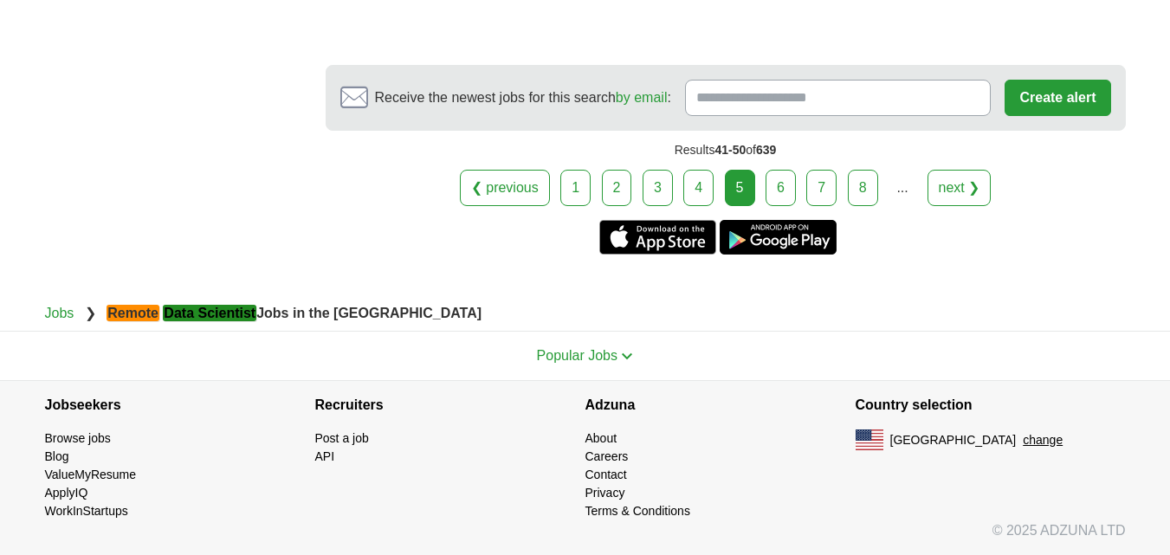
click at [793, 177] on link "6" at bounding box center [780, 188] width 30 height 36
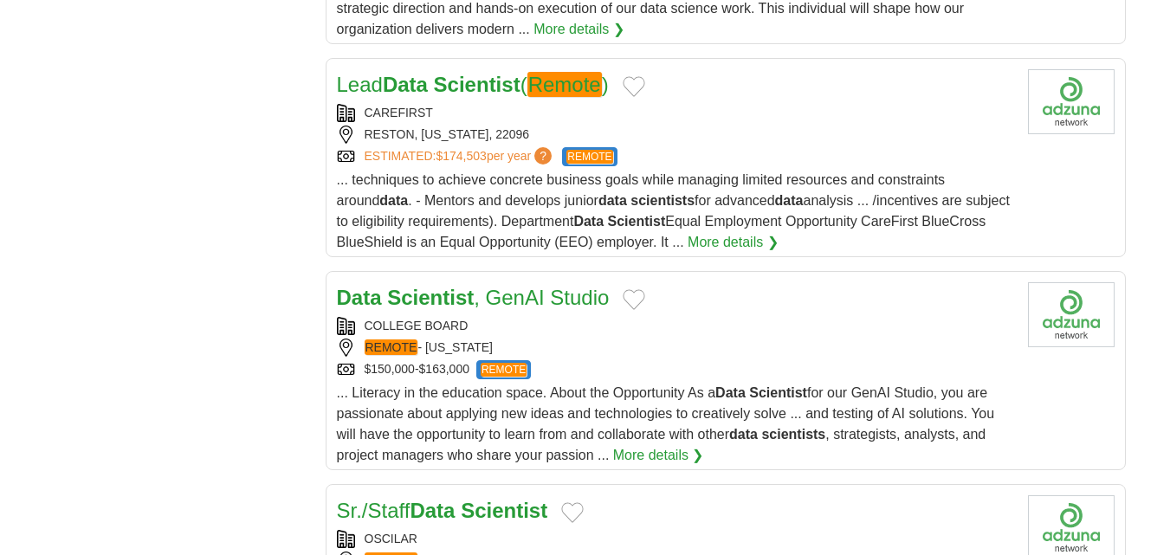
scroll to position [1818, 0]
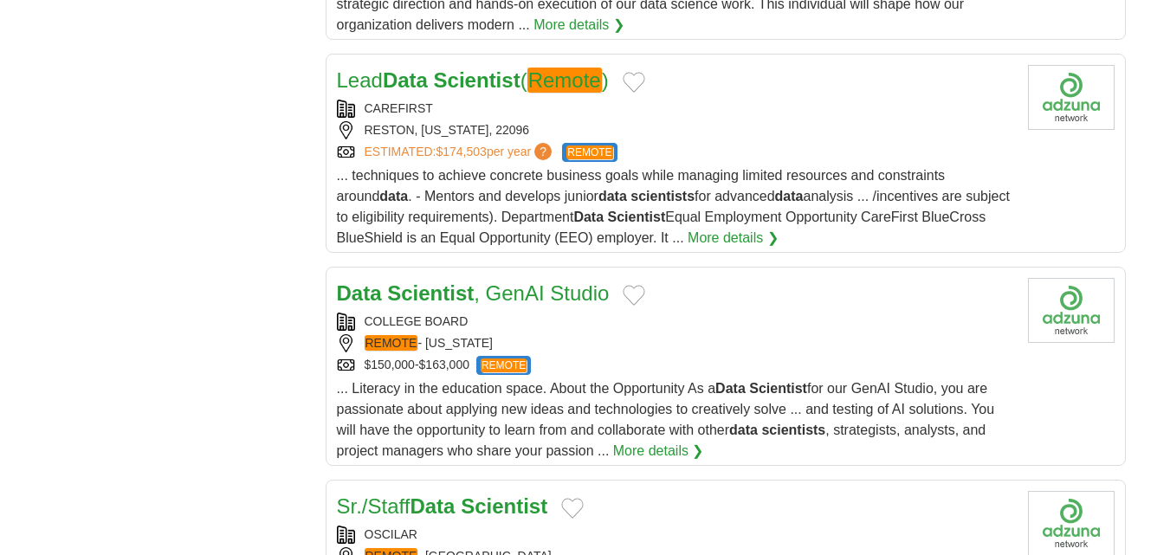
click at [688, 126] on div "RESTON, [US_STATE], 22096" at bounding box center [675, 130] width 677 height 18
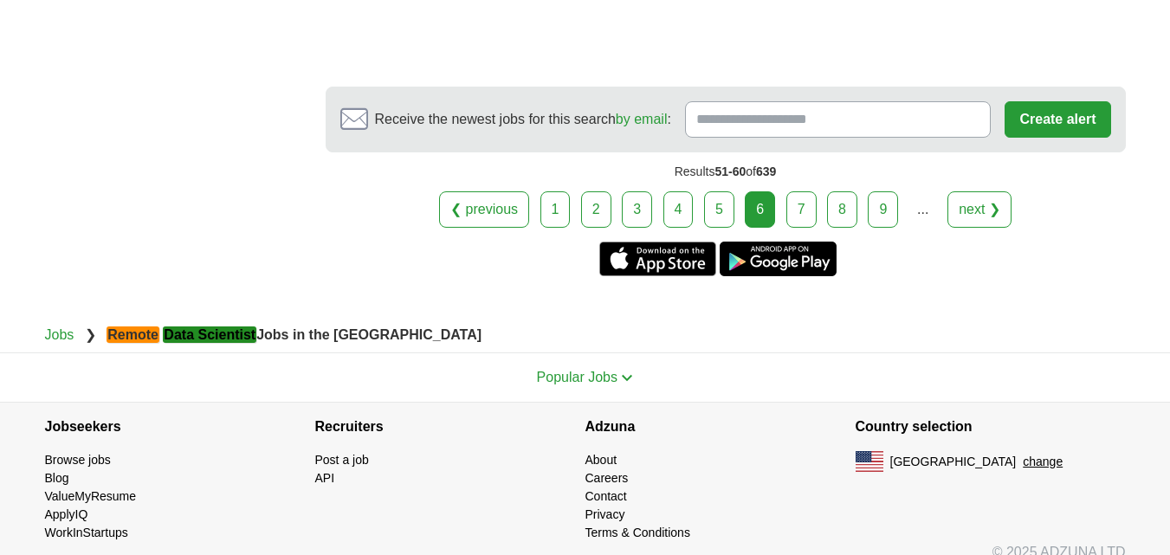
scroll to position [2999, 0]
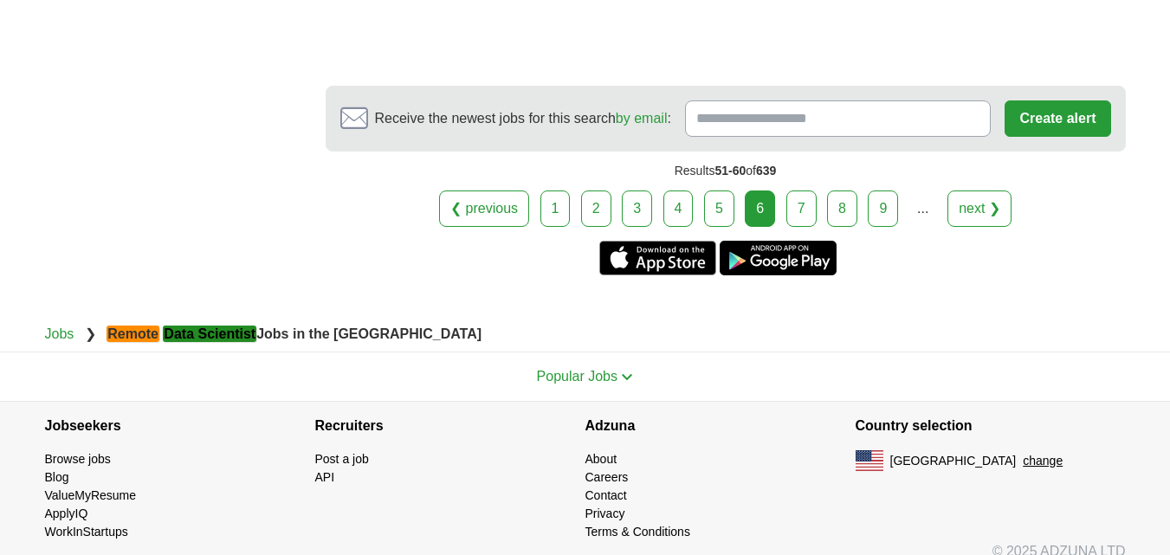
click at [792, 190] on link "7" at bounding box center [801, 208] width 30 height 36
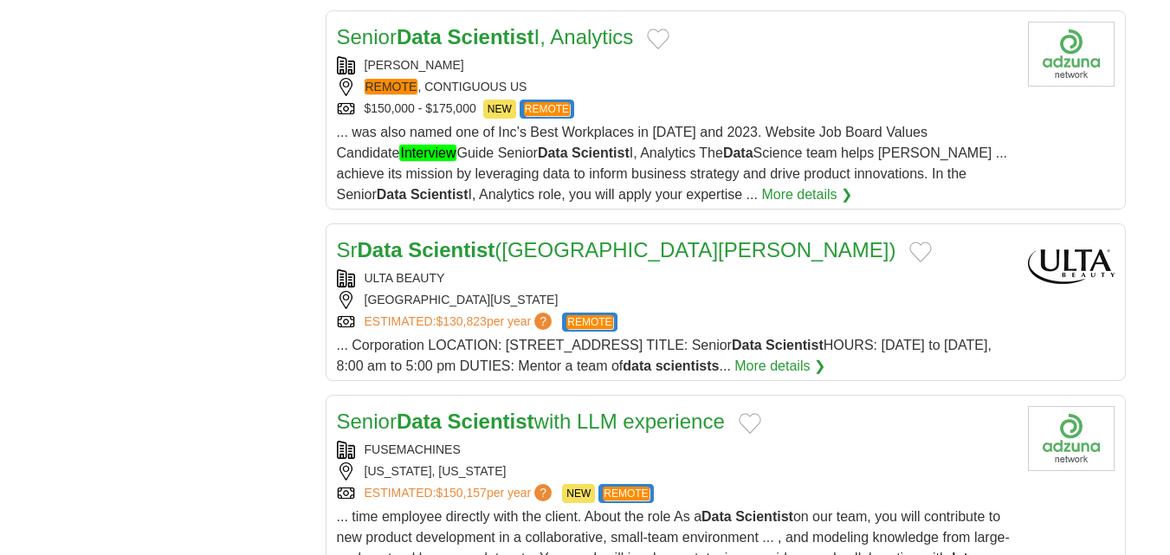
scroll to position [1732, 0]
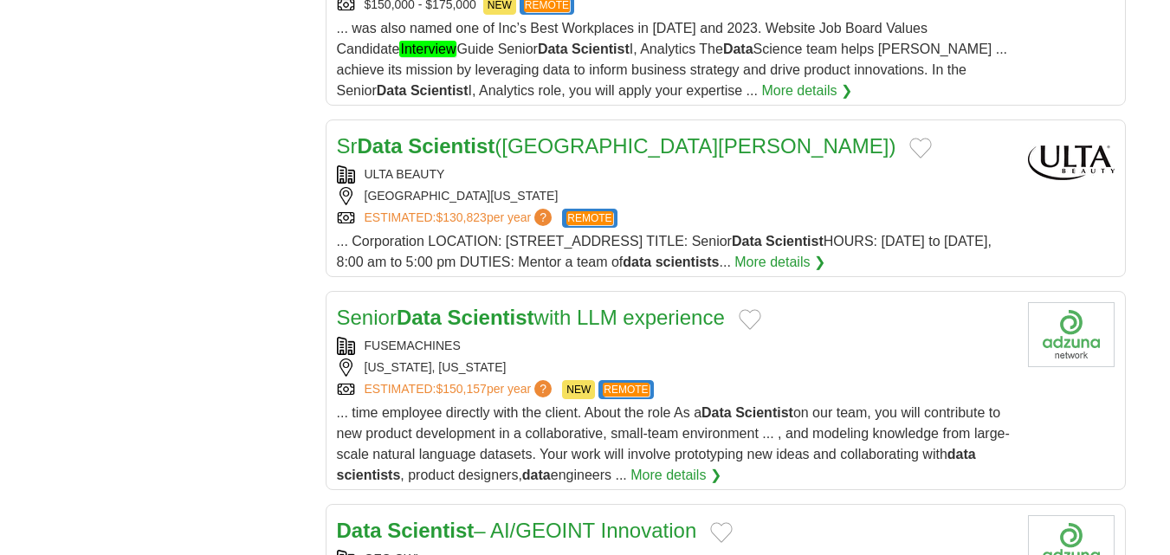
click at [629, 165] on div "ULTA BEAUTY" at bounding box center [675, 174] width 677 height 18
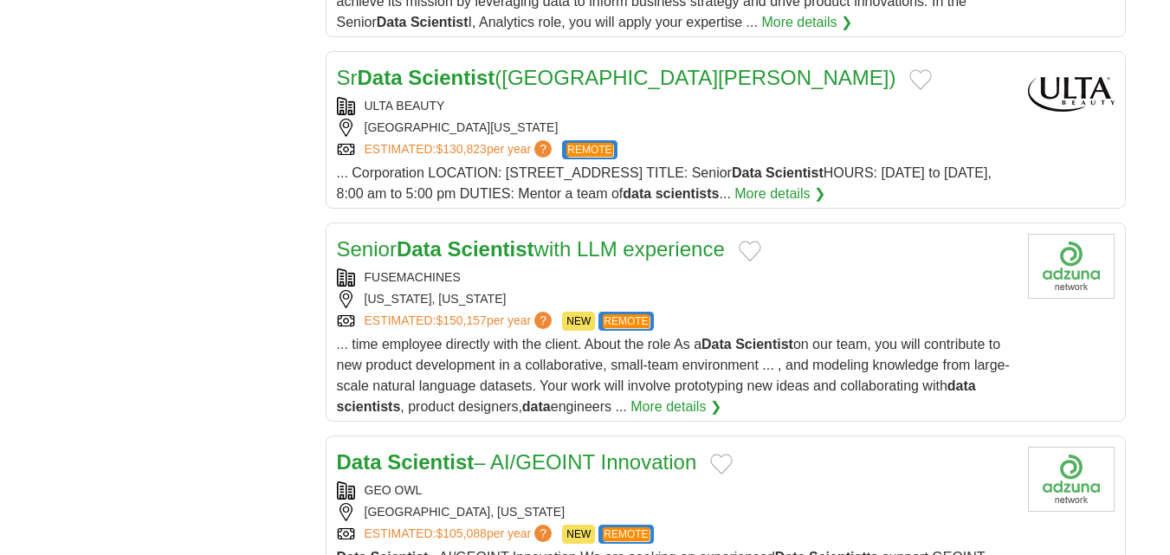
scroll to position [1905, 0]
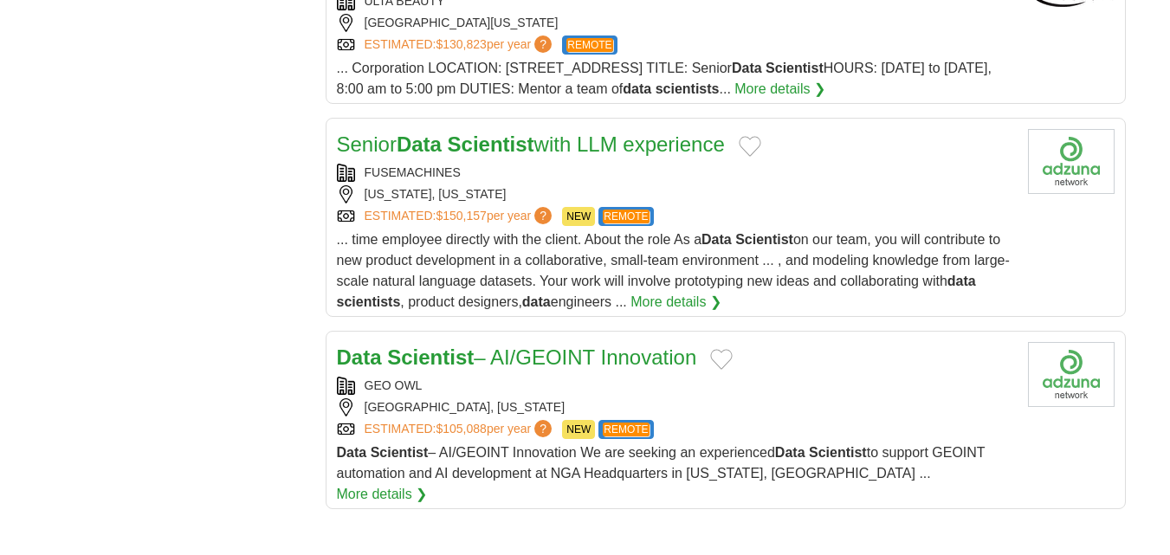
click at [572, 185] on div "NEW YORK, NEW YORK" at bounding box center [675, 194] width 677 height 18
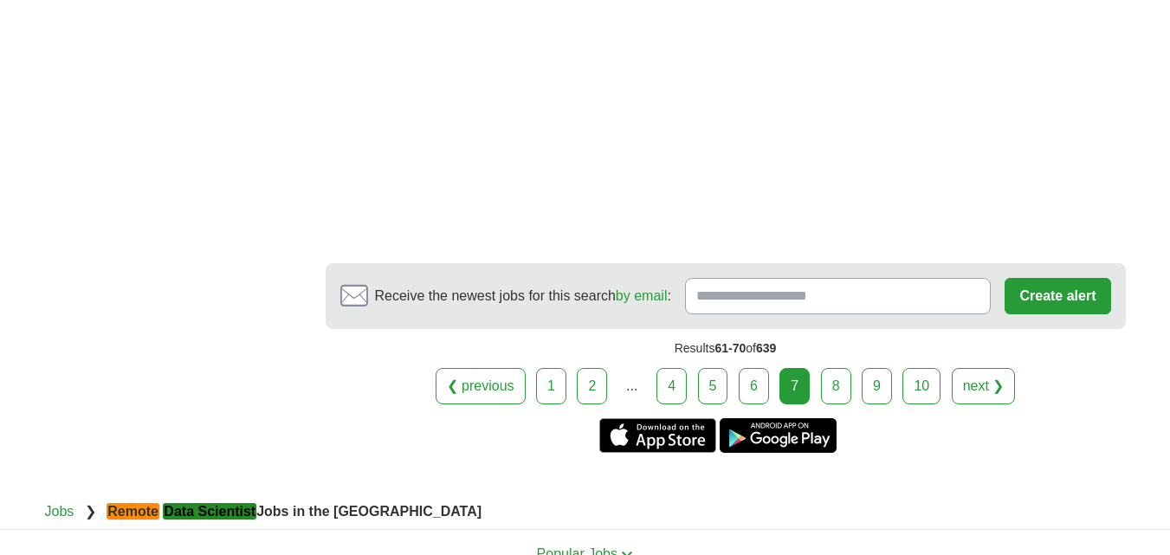
scroll to position [2511, 0]
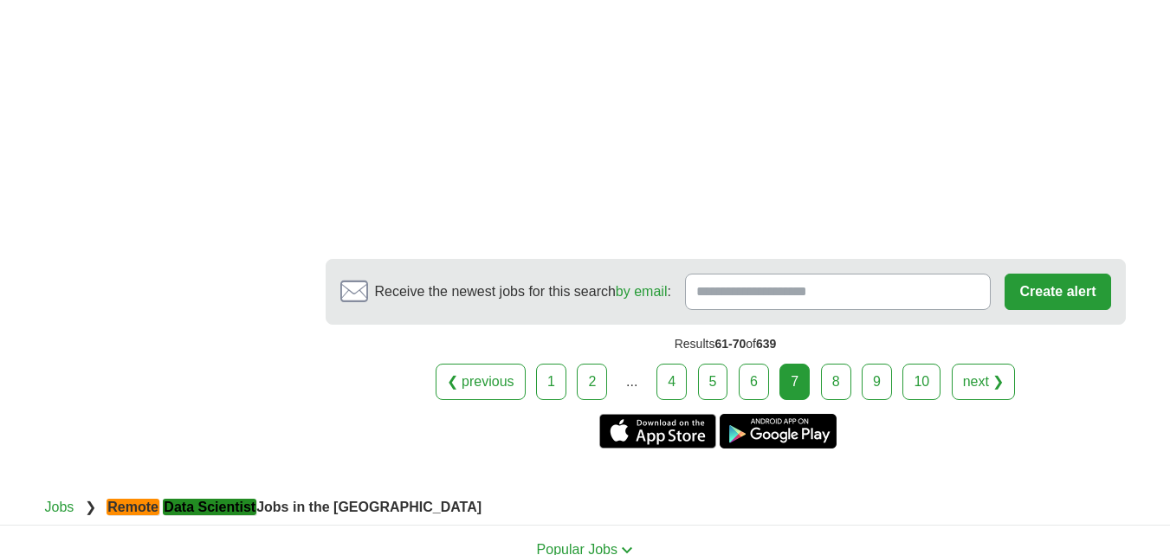
click at [837, 364] on link "8" at bounding box center [836, 382] width 30 height 36
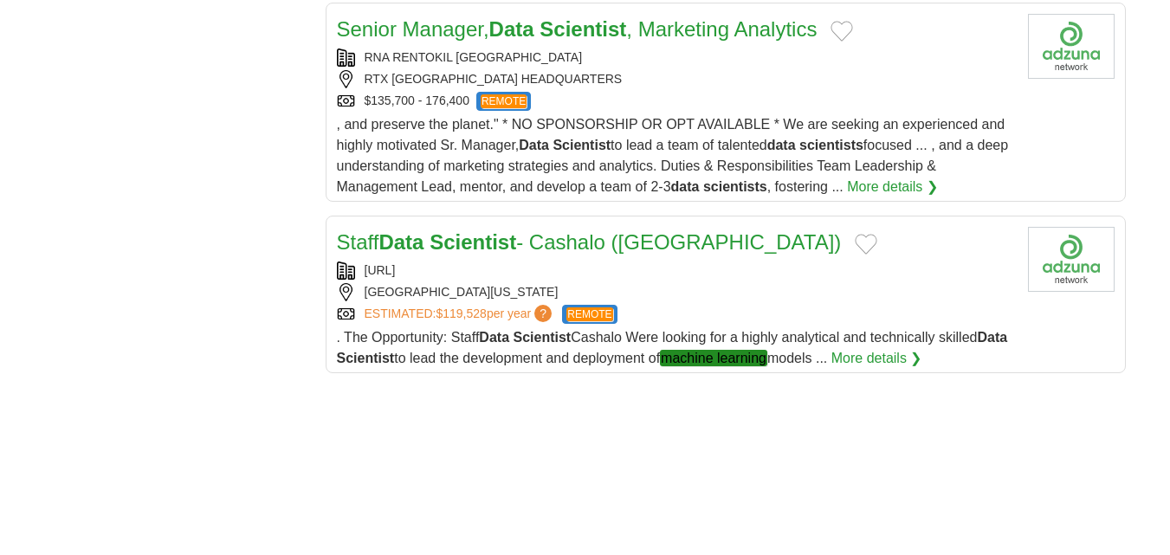
scroll to position [2338, 0]
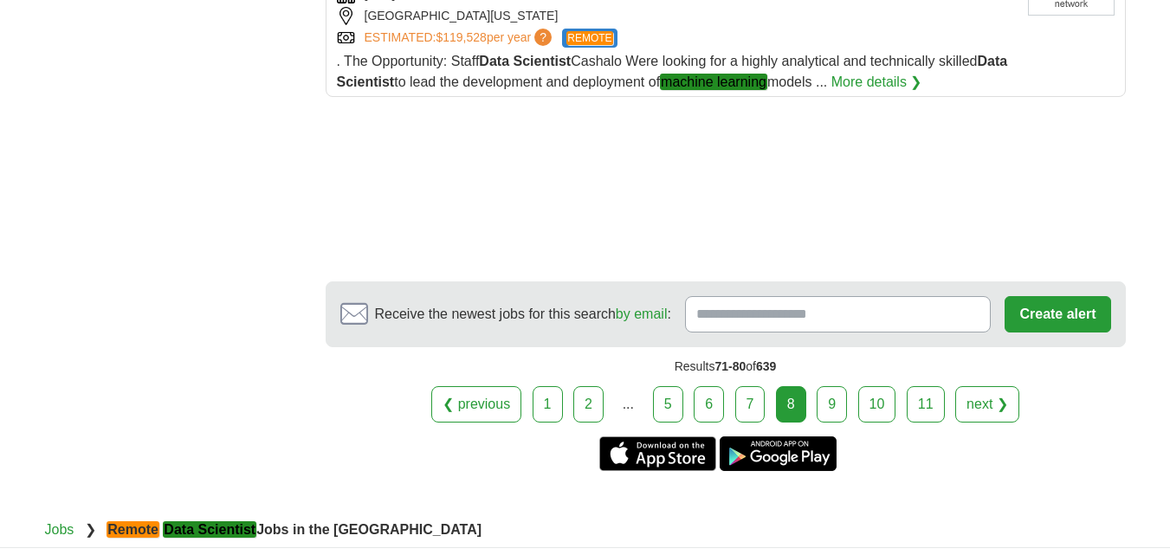
click at [835, 386] on link "9" at bounding box center [832, 404] width 30 height 36
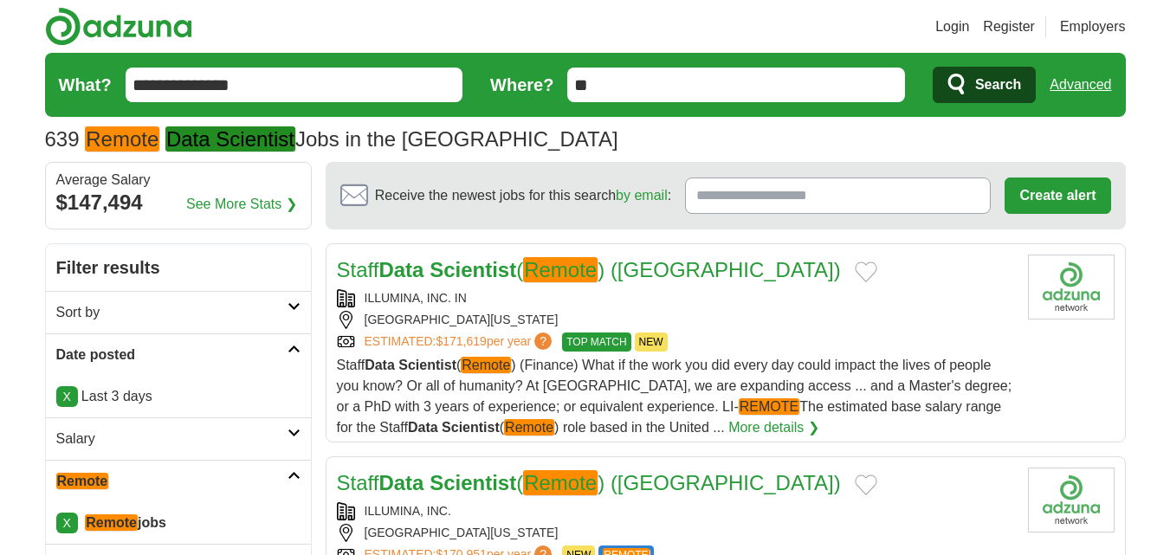
click at [330, 99] on input "**********" at bounding box center [295, 85] width 338 height 35
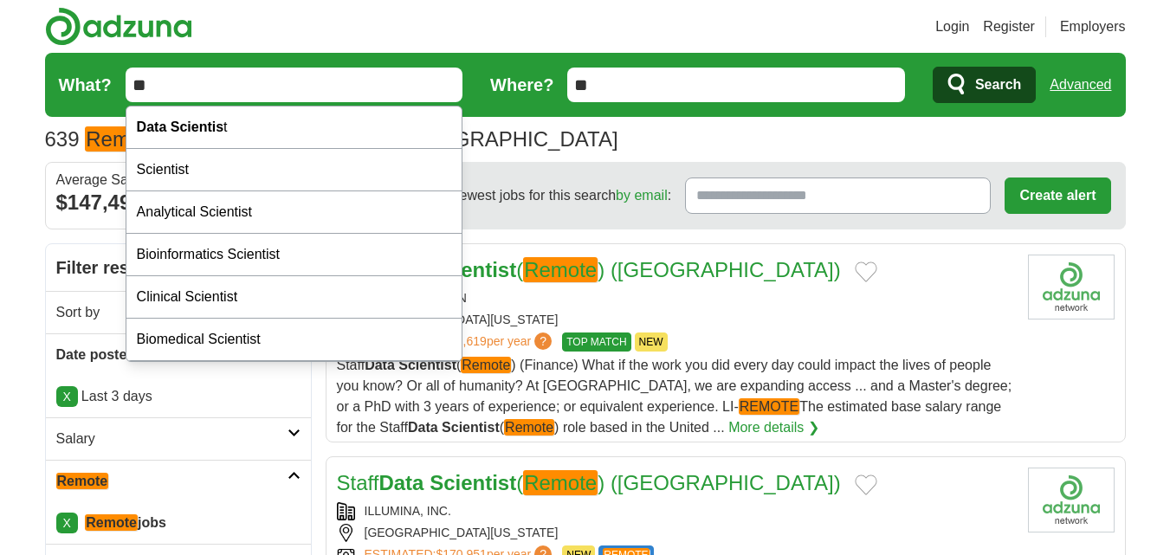
type input "*"
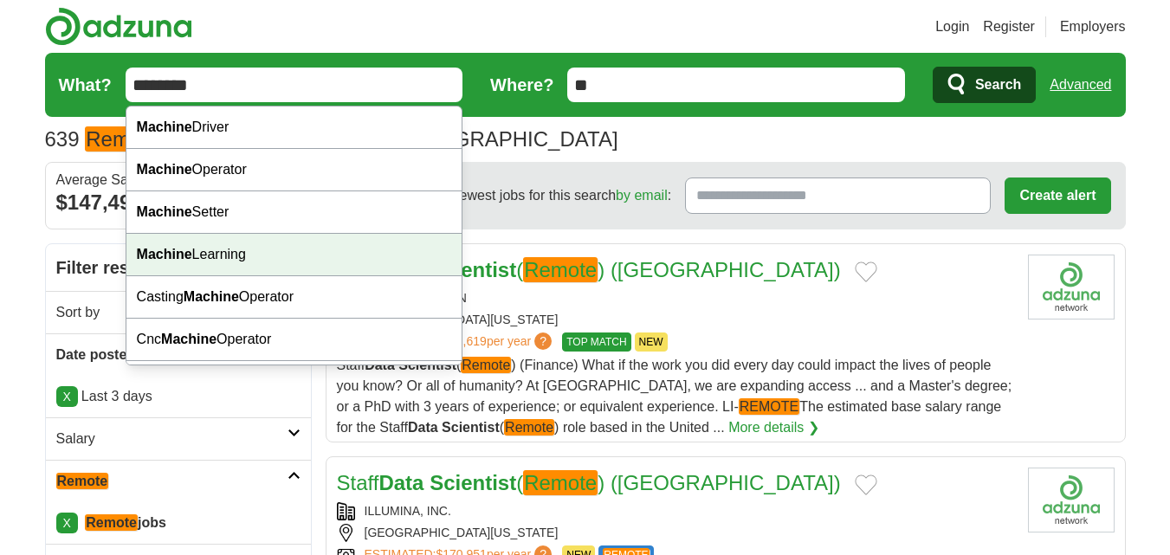
click at [300, 255] on div "Machine Learning" at bounding box center [294, 255] width 336 height 42
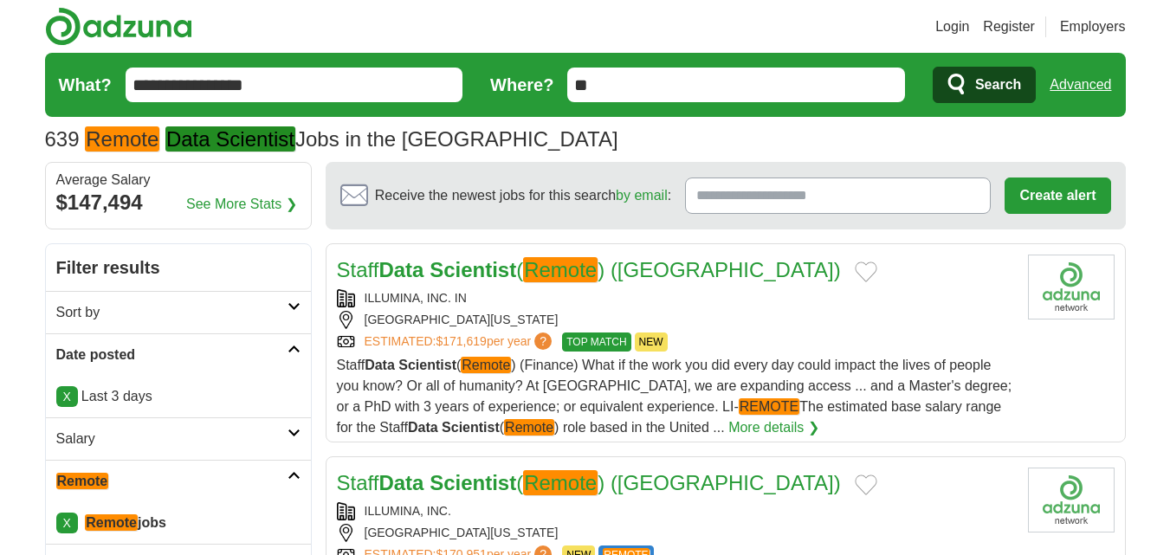
click at [308, 90] on input "**********" at bounding box center [295, 85] width 338 height 35
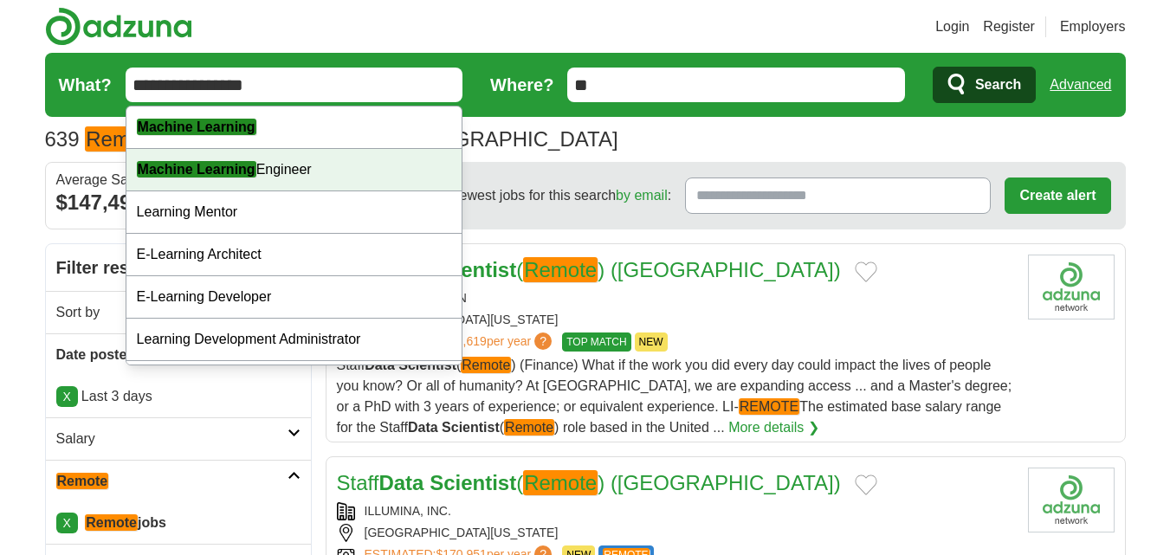
click at [296, 160] on div "Machine Learning Engineer" at bounding box center [294, 170] width 336 height 42
type input "**********"
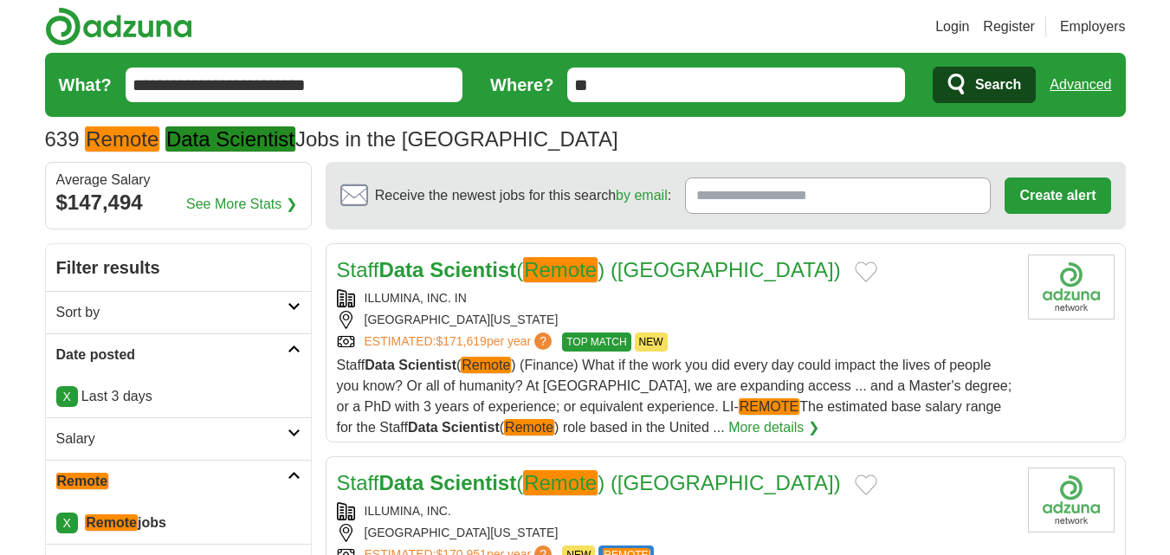
drag, startPoint x: 1034, startPoint y: 101, endPoint x: 1023, endPoint y: 100, distance: 11.3
click at [1033, 101] on button "Search" at bounding box center [984, 85] width 103 height 36
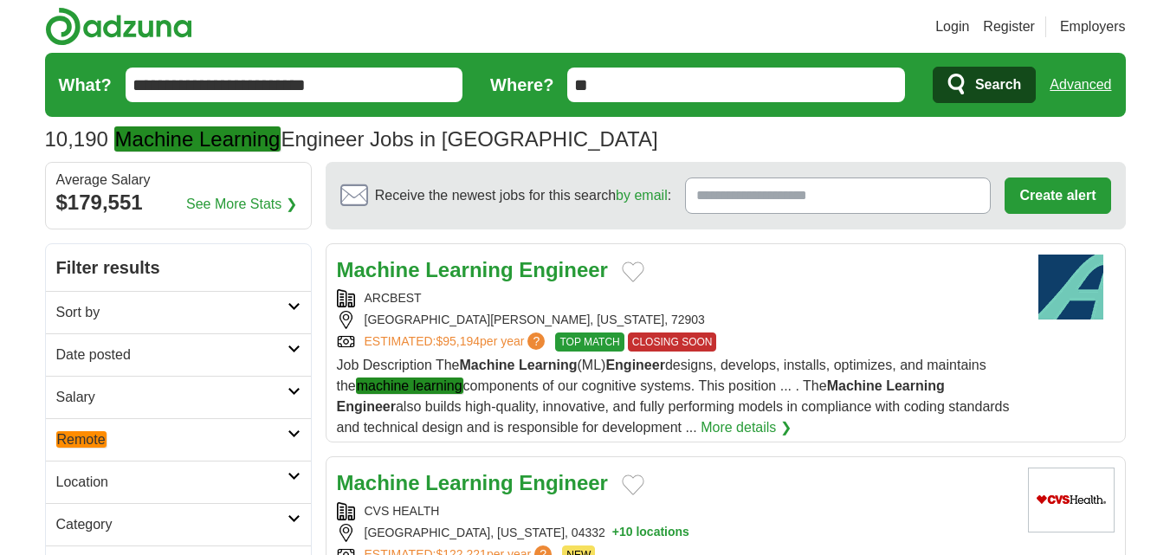
drag, startPoint x: 193, startPoint y: 352, endPoint x: 160, endPoint y: 369, distance: 36.8
click at [193, 353] on h2 "Date posted" at bounding box center [171, 355] width 231 height 21
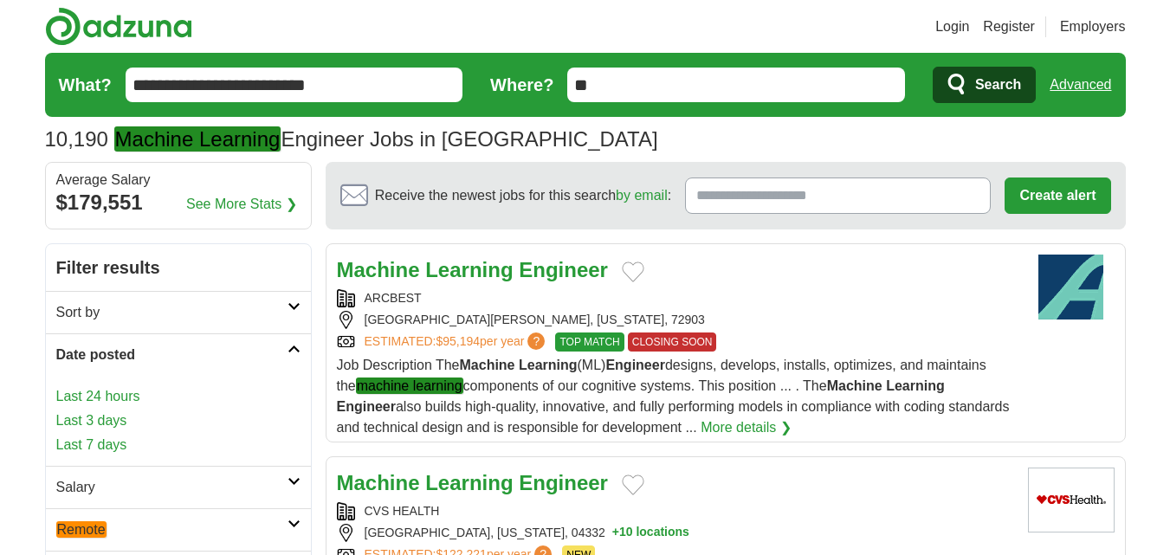
click at [71, 423] on link "Last 3 days" at bounding box center [178, 420] width 244 height 21
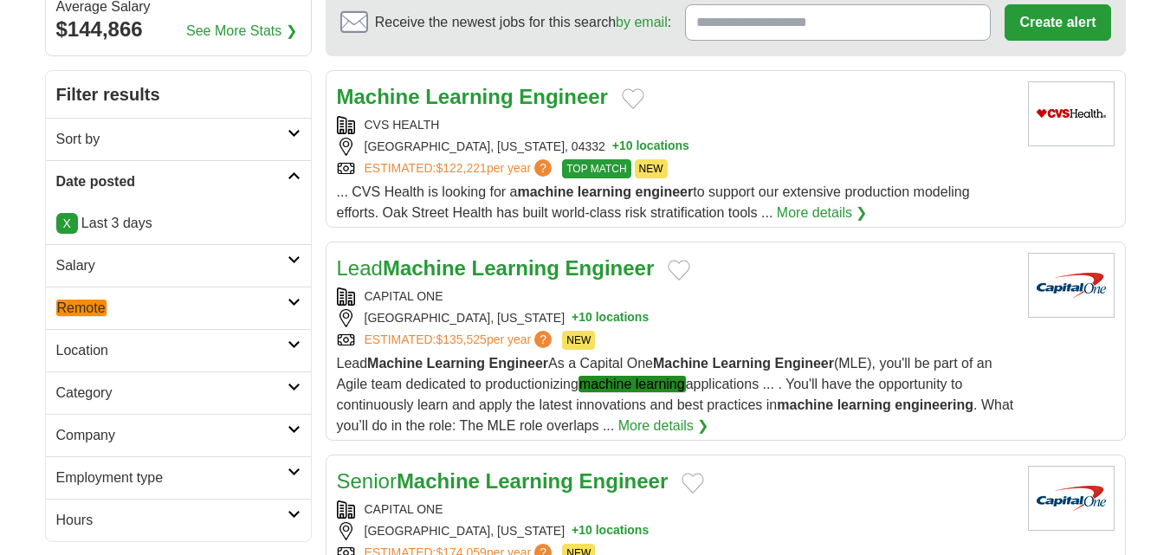
click at [87, 295] on link "Remote" at bounding box center [178, 308] width 265 height 42
click at [98, 344] on em "Remote" at bounding box center [81, 349] width 50 height 16
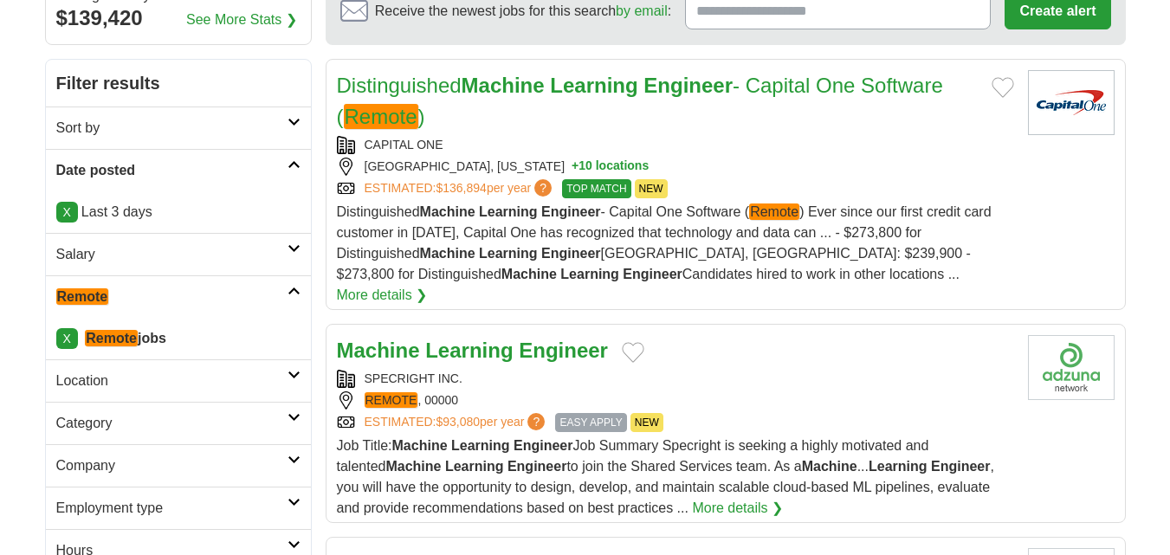
scroll to position [260, 0]
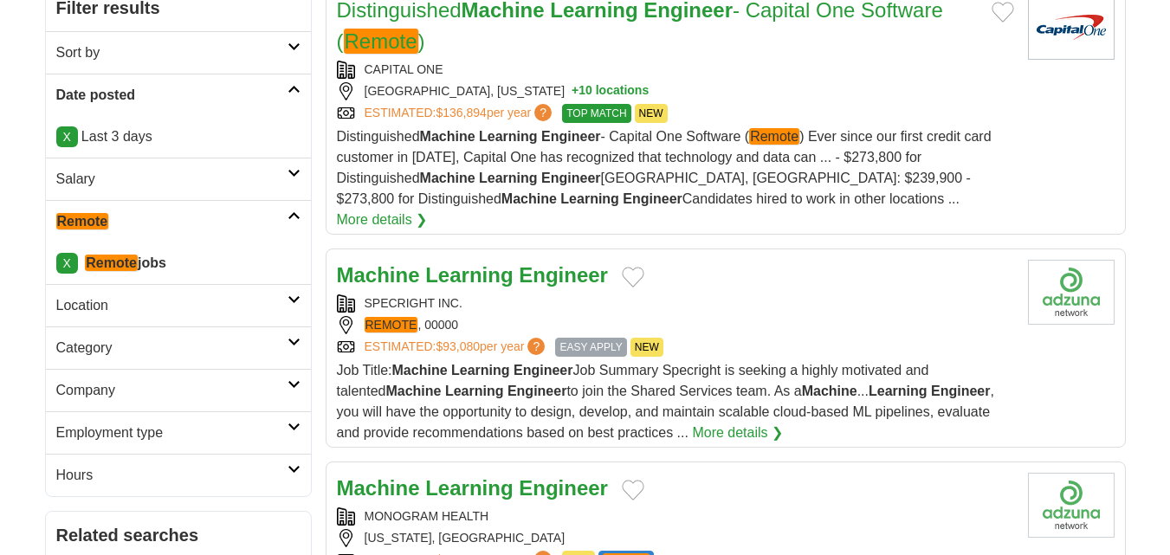
click at [731, 294] on div "SPECRIGHT INC. REMOTE , 00000 ESTIMATED: $93,080 per year ? EASY APPLY NEW" at bounding box center [675, 325] width 677 height 62
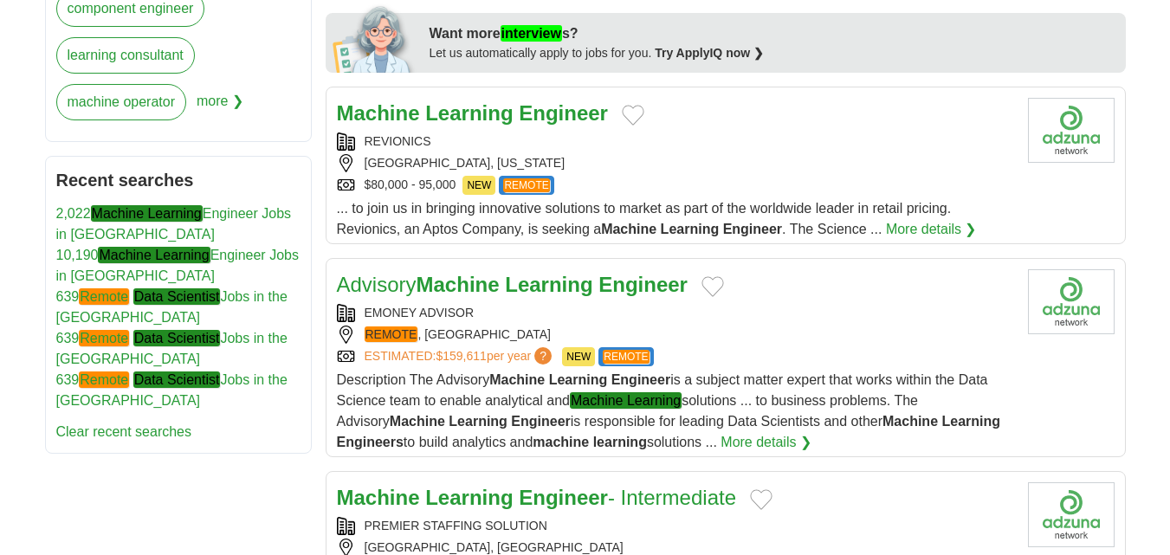
scroll to position [952, 0]
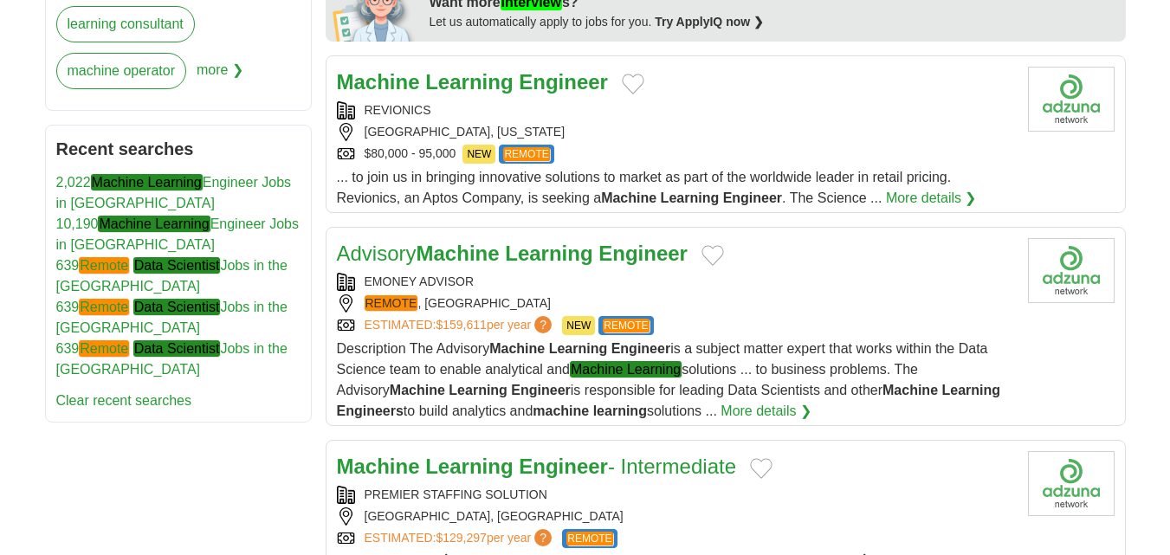
click at [661, 121] on div "REVIONICS ATLANTA, GEORGIA $80,000 - 95,000 NEW REMOTE" at bounding box center [675, 132] width 677 height 62
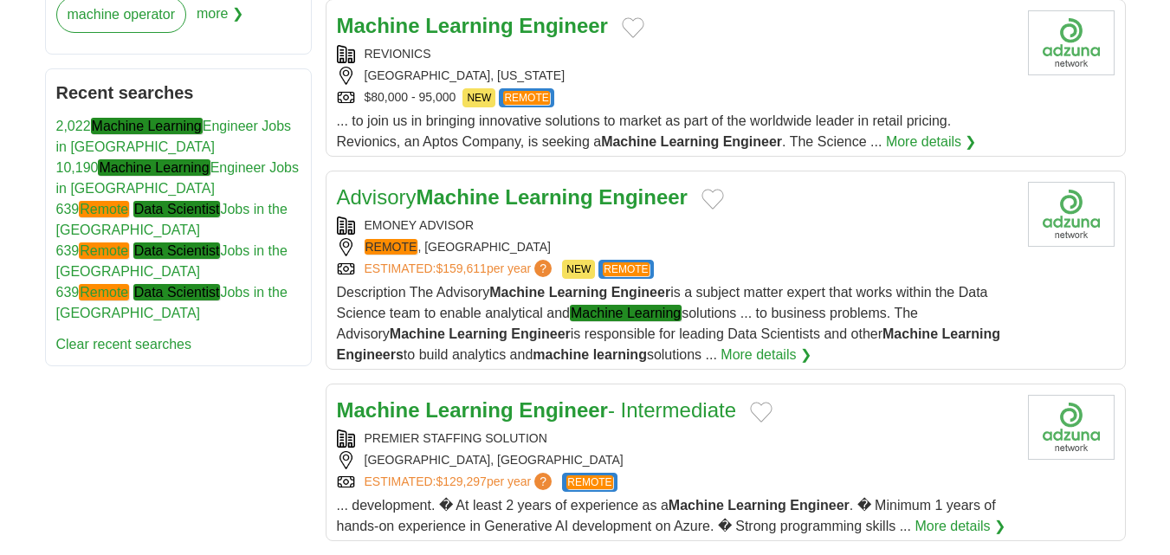
scroll to position [1039, 0]
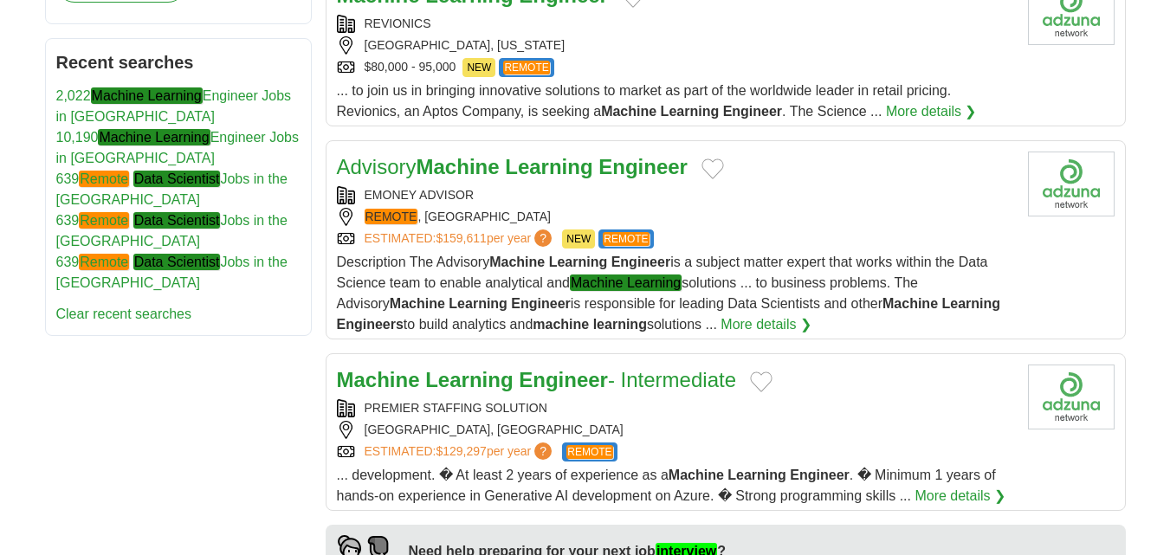
click at [733, 186] on div "EMONEY ADVISOR" at bounding box center [675, 195] width 677 height 18
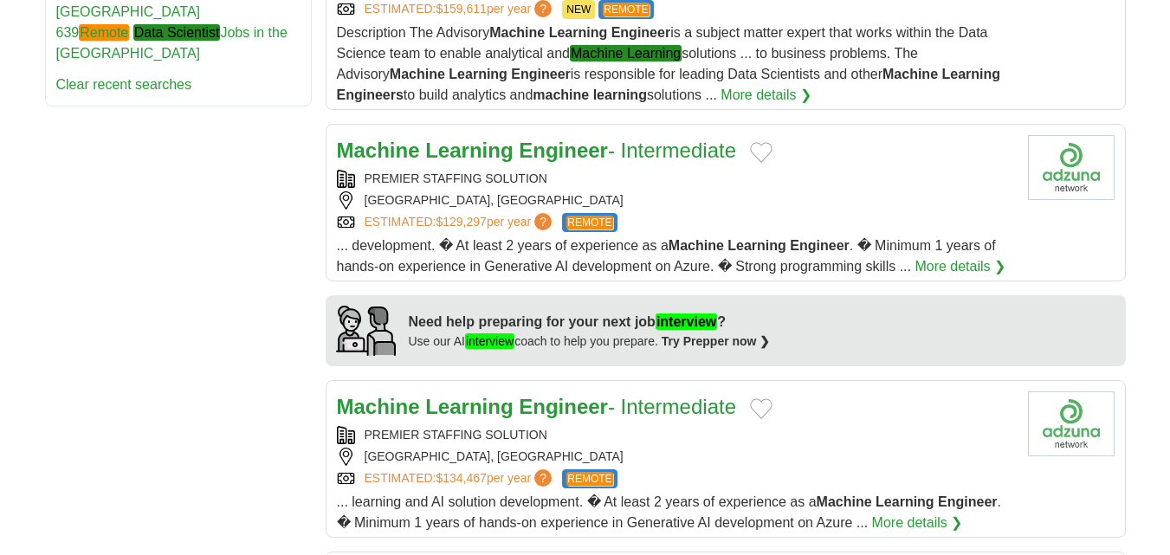
scroll to position [1299, 0]
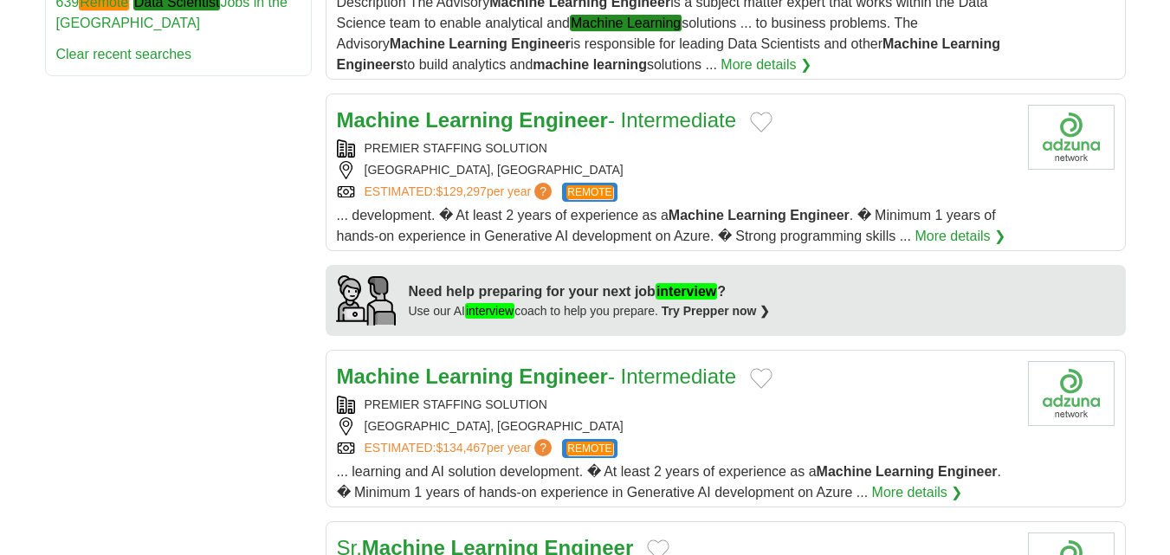
click at [841, 161] on div "WINDSOR, ONTARIO" at bounding box center [675, 170] width 677 height 18
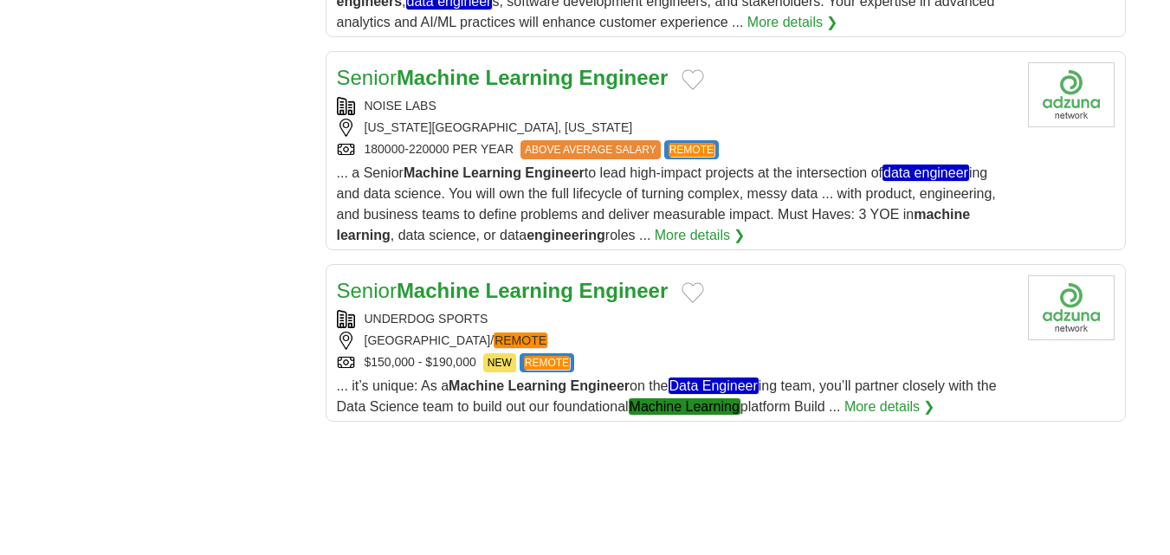
scroll to position [1992, 0]
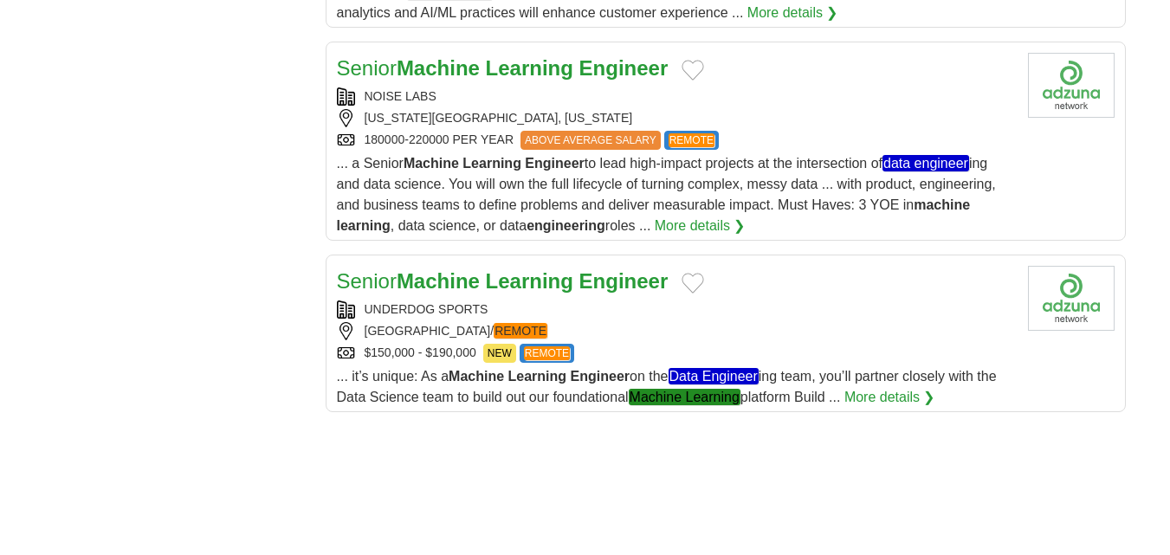
click at [765, 109] on div "NEW YORK CITY, NEW YORK" at bounding box center [675, 118] width 677 height 18
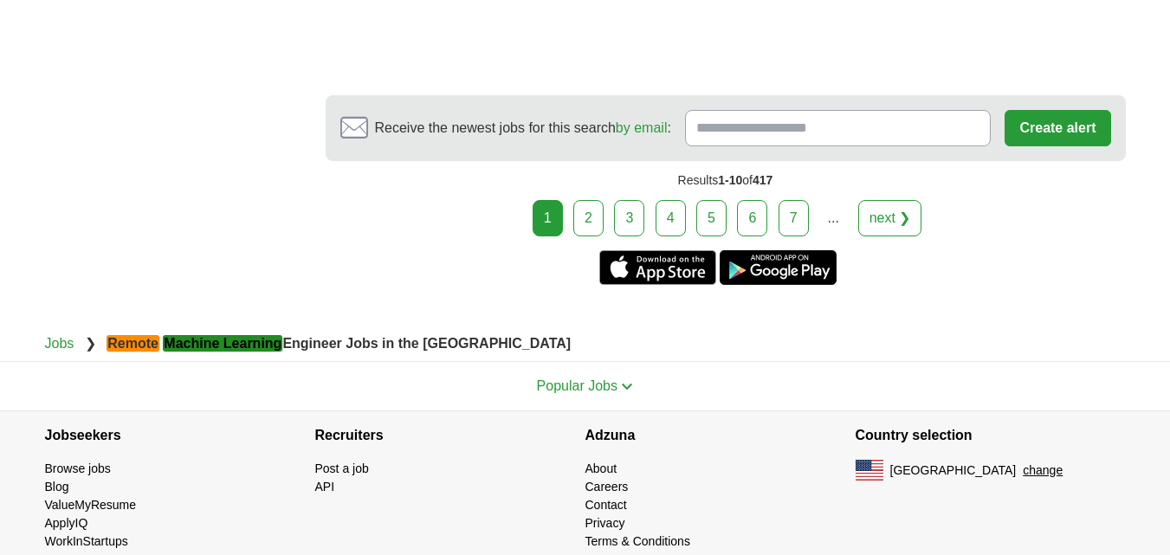
scroll to position [2965, 0]
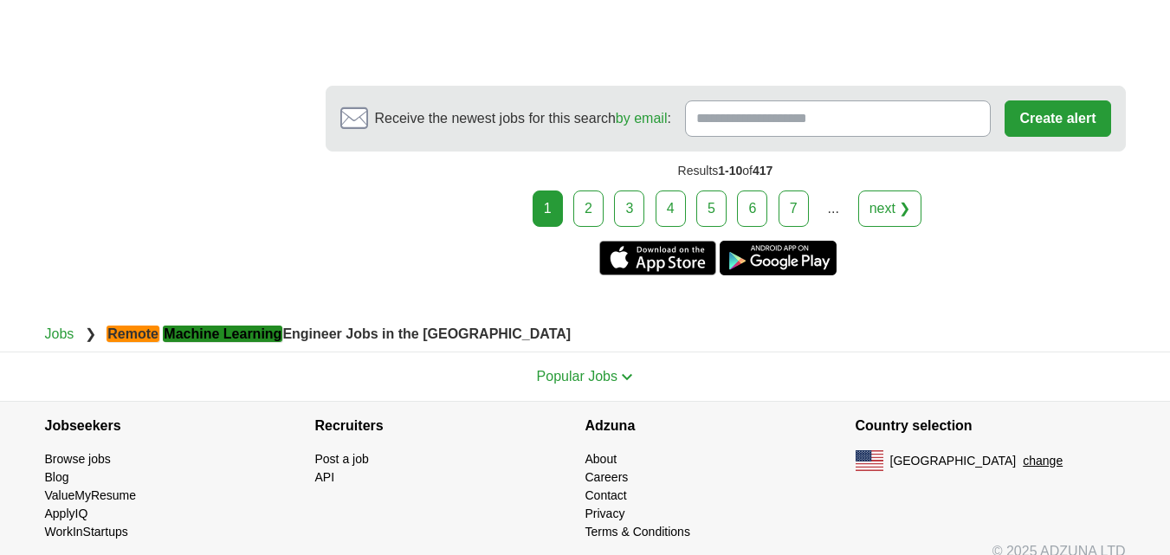
click at [597, 190] on link "2" at bounding box center [588, 208] width 30 height 36
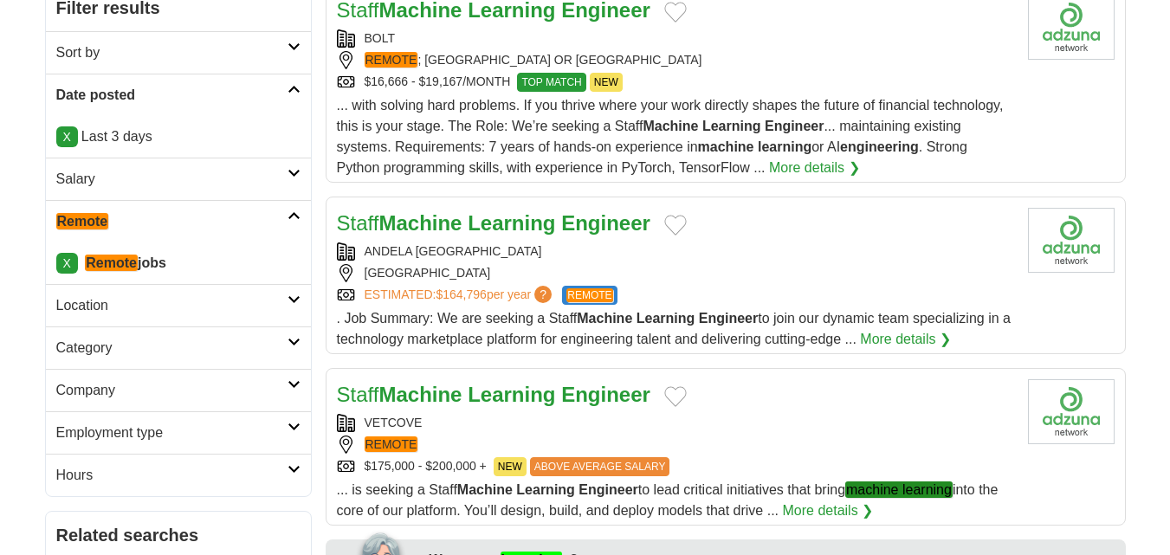
scroll to position [346, 0]
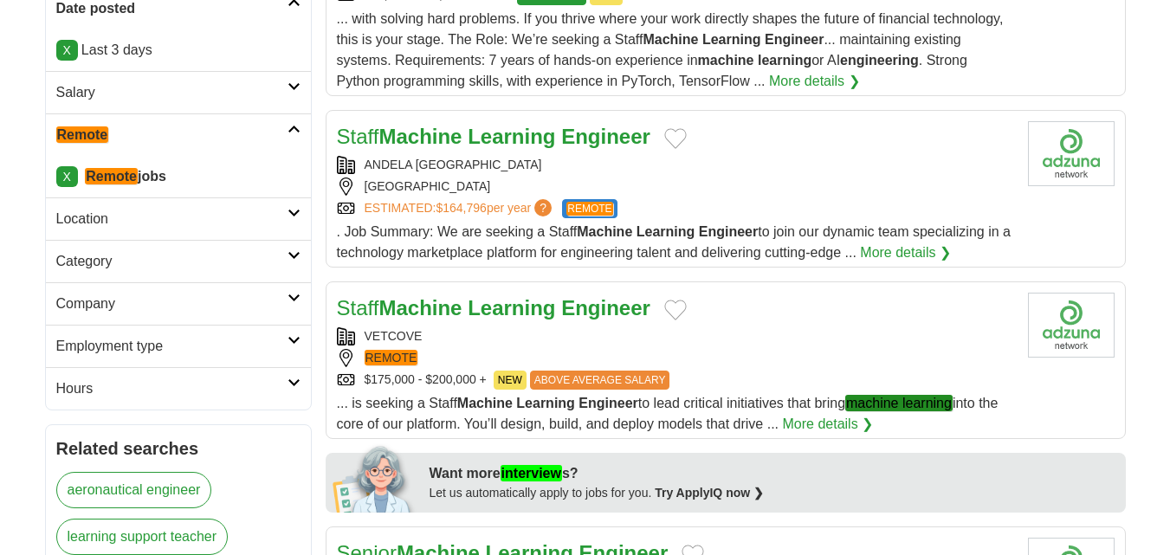
click at [507, 181] on div "[GEOGRAPHIC_DATA]" at bounding box center [675, 187] width 677 height 18
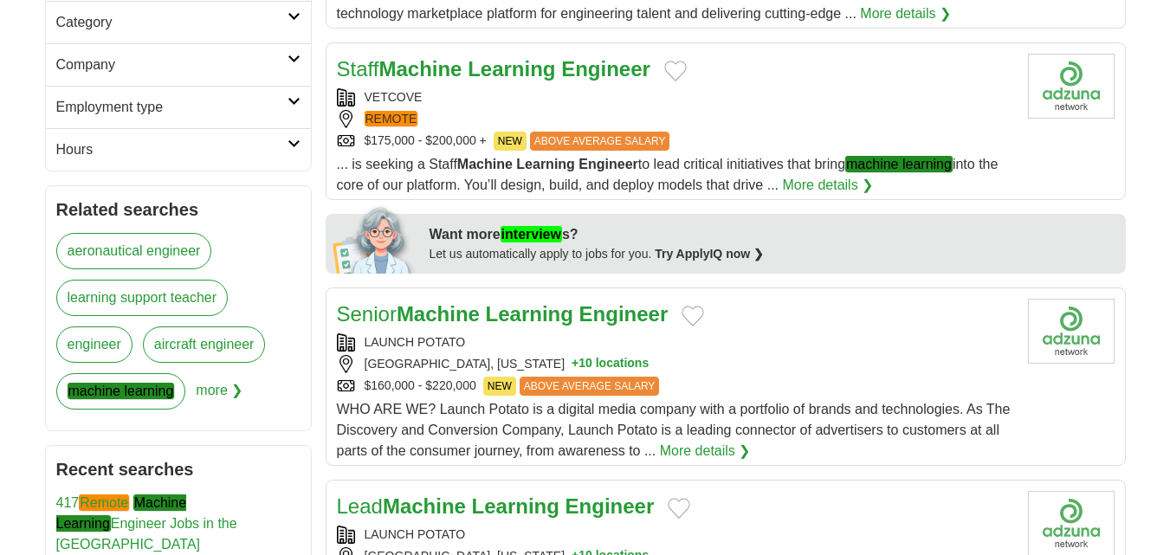
scroll to position [606, 0]
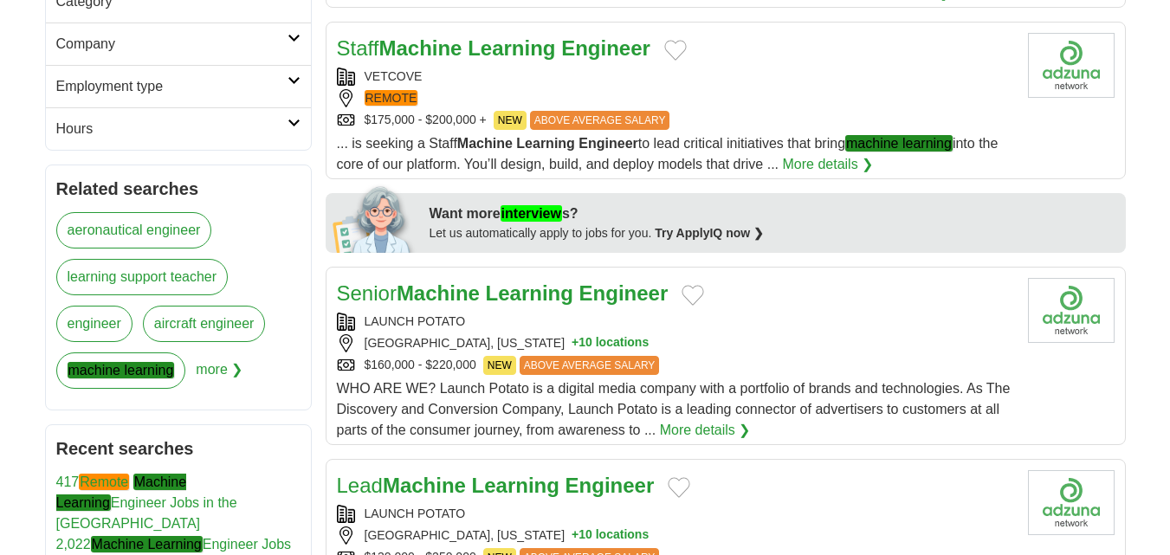
click at [477, 88] on div "VETCOVE REMOTE $175,000 - $200,000 + NEW ABOVE AVERAGE SALARY" at bounding box center [675, 99] width 677 height 62
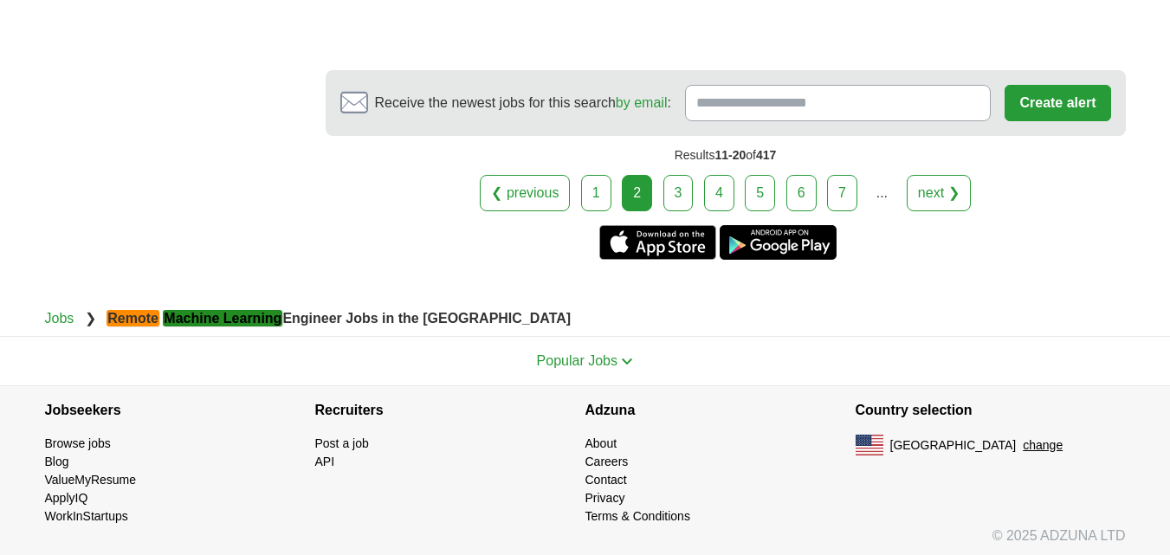
scroll to position [2639, 0]
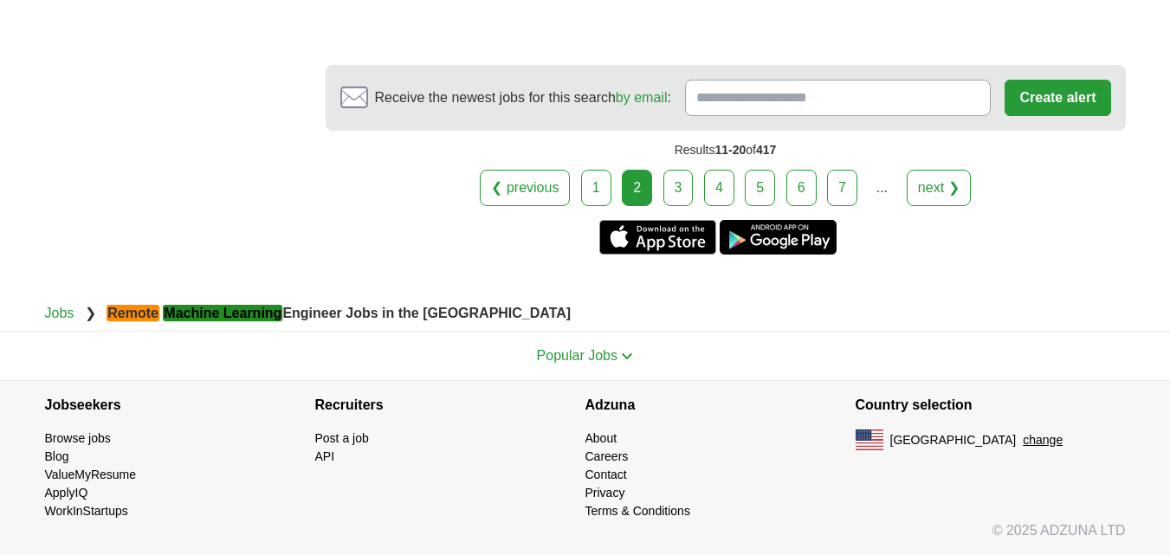
click at [688, 184] on link "3" at bounding box center [678, 188] width 30 height 36
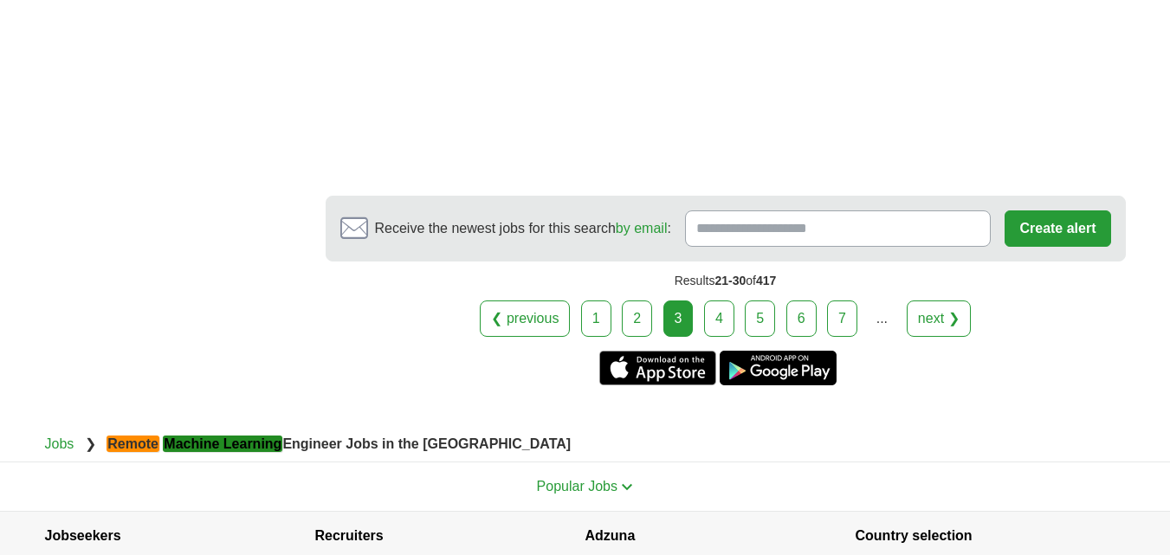
scroll to position [3228, 0]
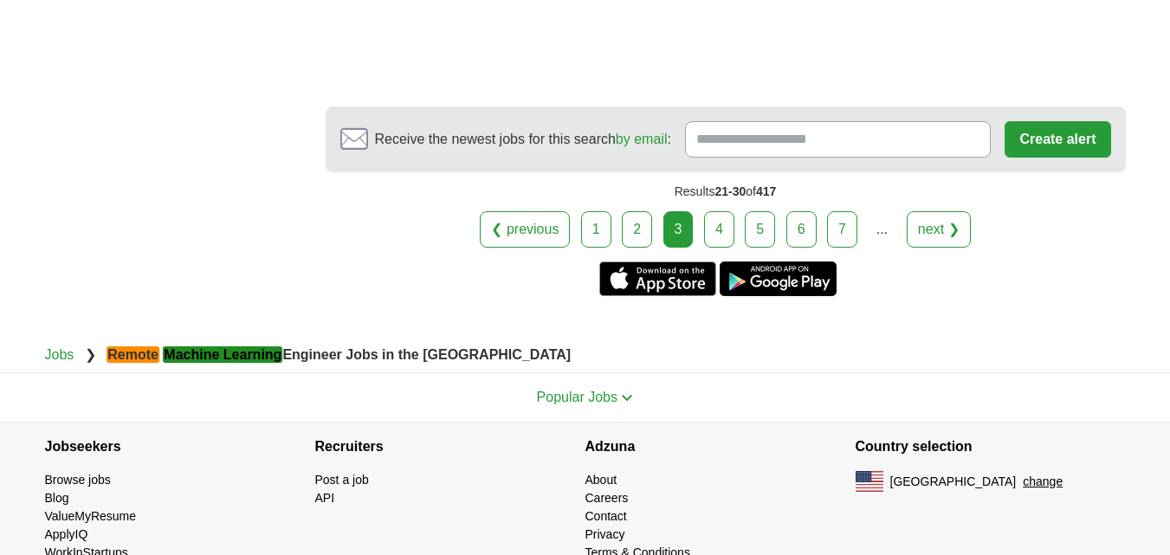
click at [721, 211] on link "4" at bounding box center [719, 229] width 30 height 36
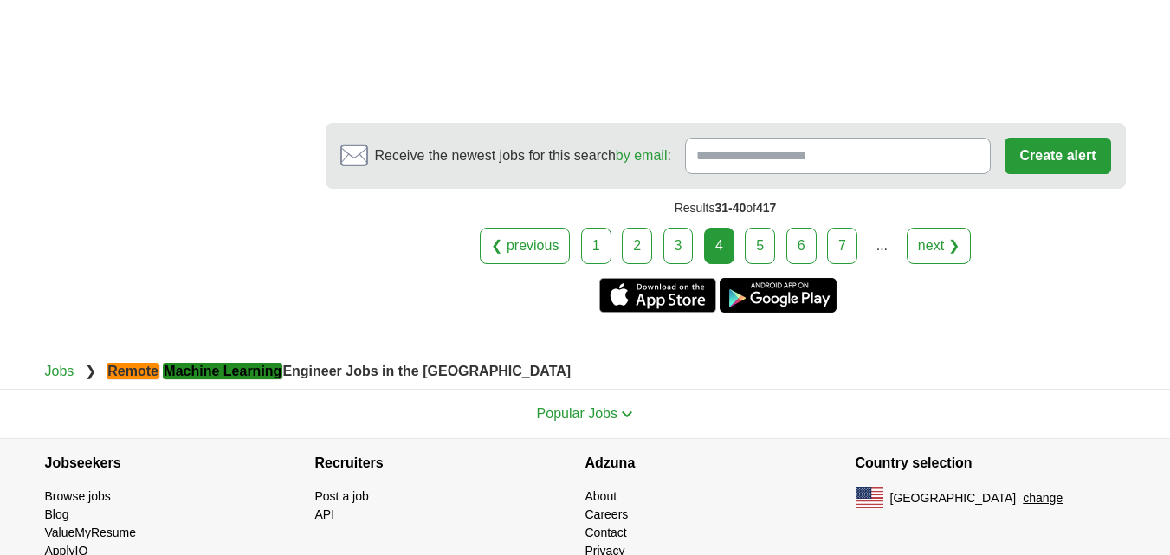
scroll to position [2771, 0]
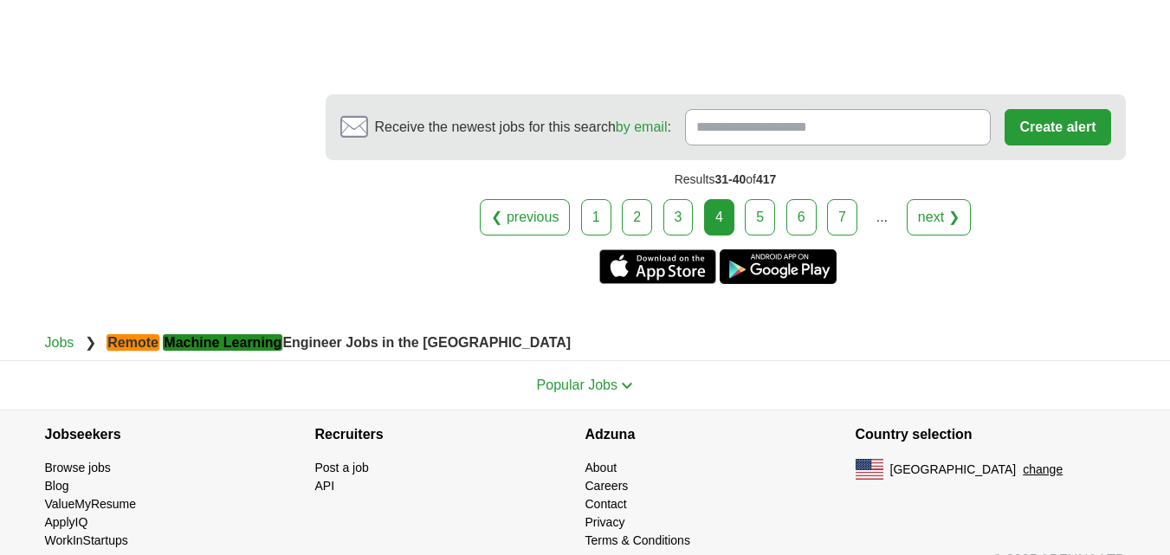
click at [753, 199] on link "5" at bounding box center [760, 217] width 30 height 36
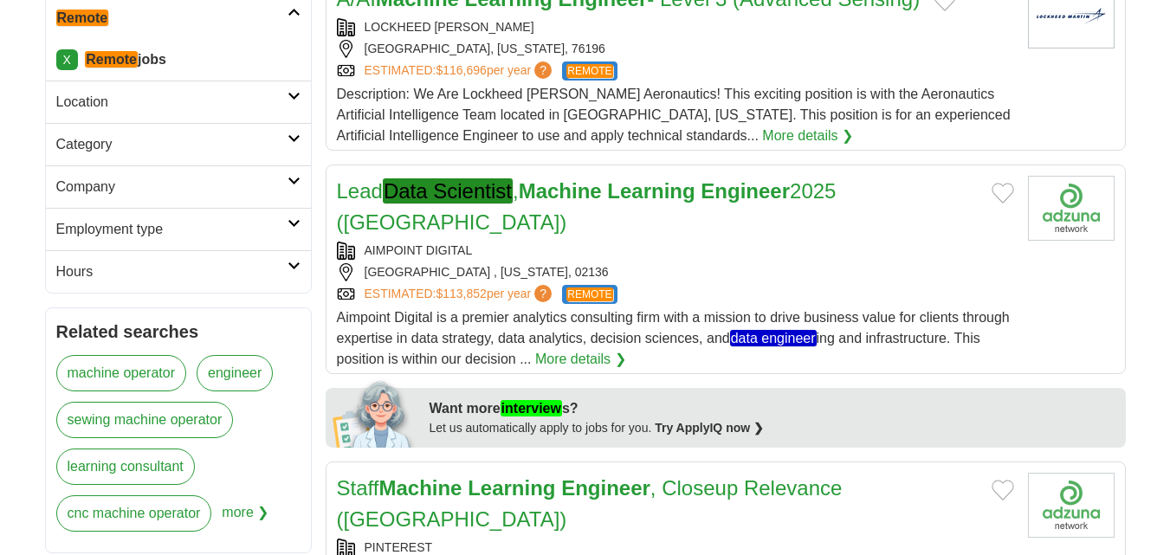
scroll to position [433, 0]
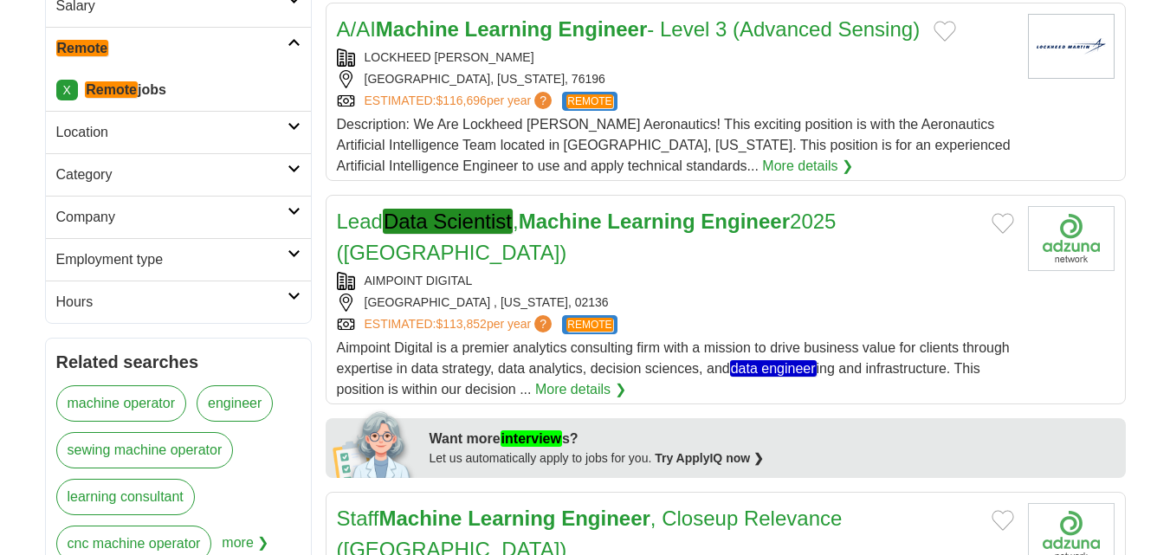
click at [524, 272] on div "AIMPOINT DIGITAL" at bounding box center [675, 281] width 677 height 18
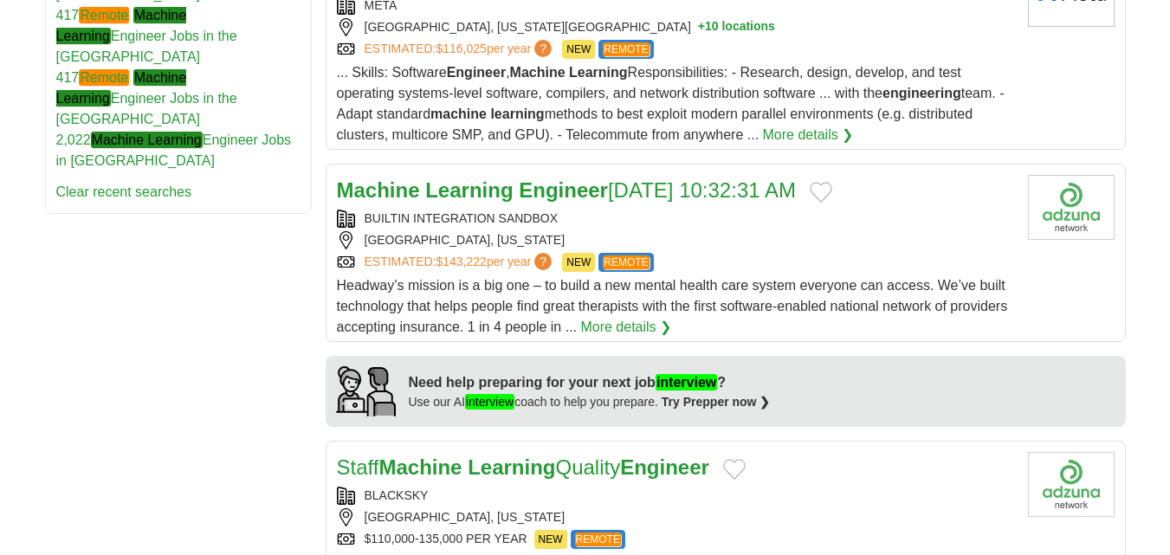
scroll to position [1212, 0]
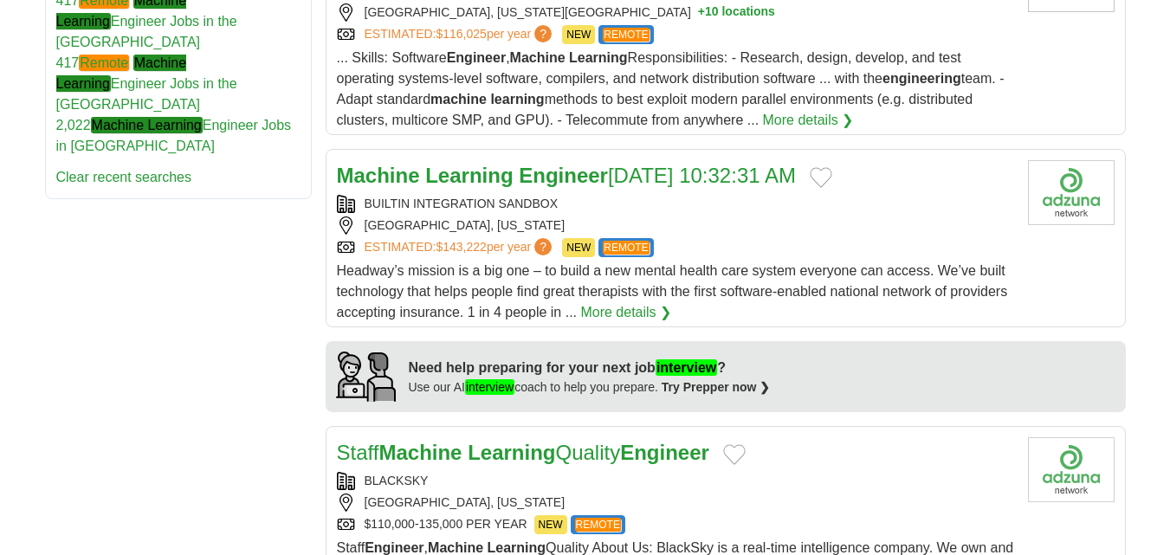
click at [594, 216] on div "[GEOGRAPHIC_DATA], [US_STATE]" at bounding box center [675, 225] width 677 height 18
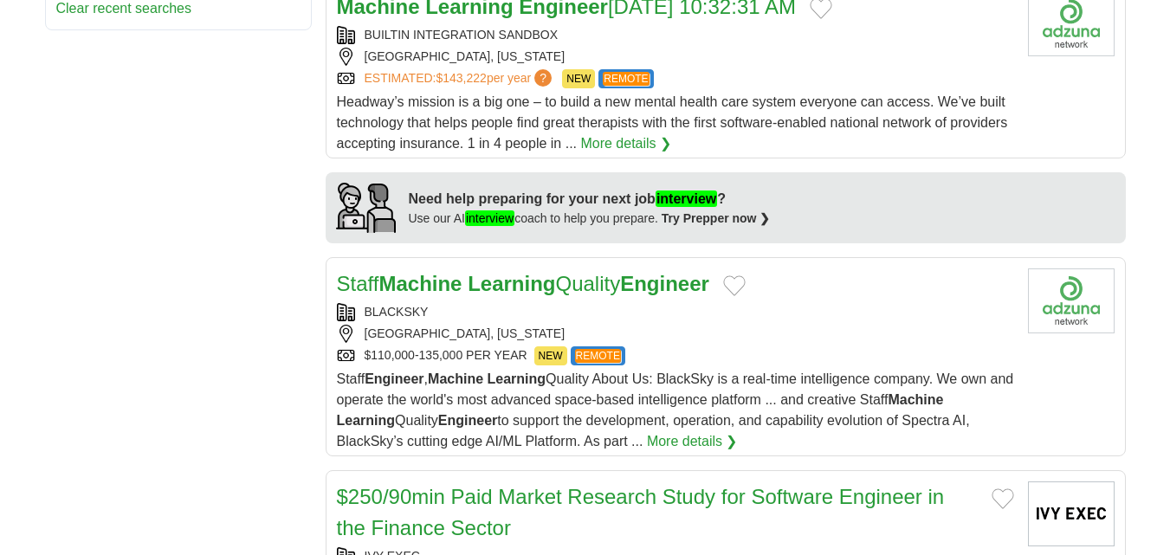
scroll to position [1385, 0]
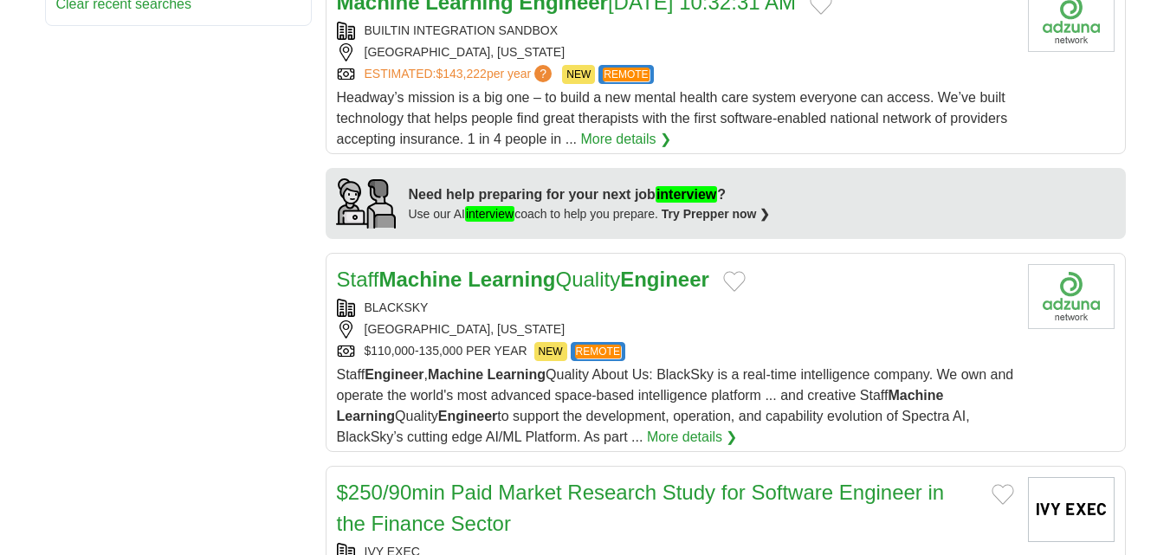
click at [549, 299] on div "BLACKSKY" at bounding box center [675, 308] width 677 height 18
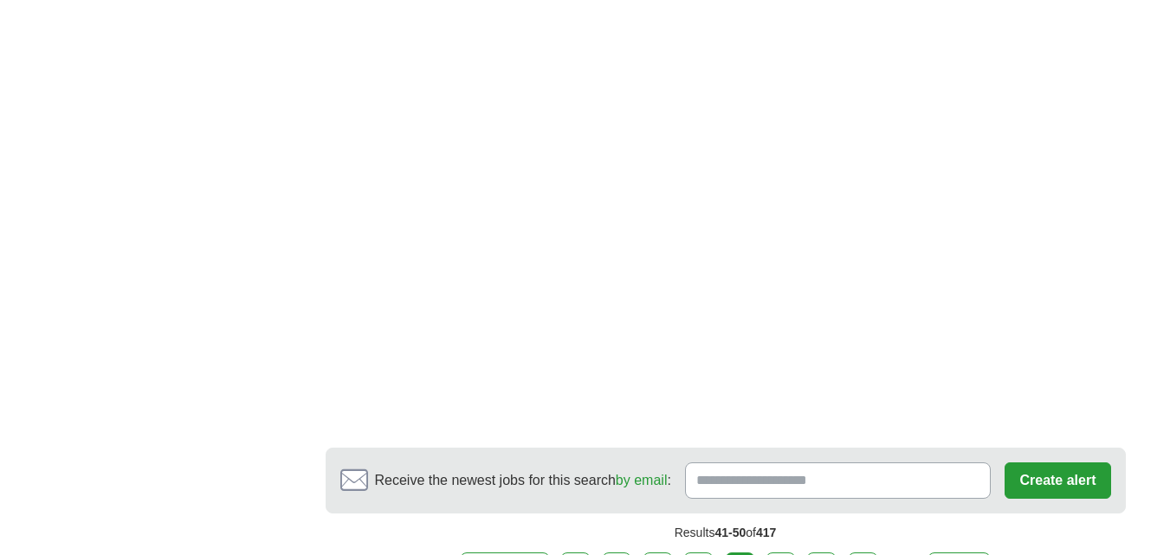
scroll to position [3091, 0]
